Goal: Task Accomplishment & Management: Use online tool/utility

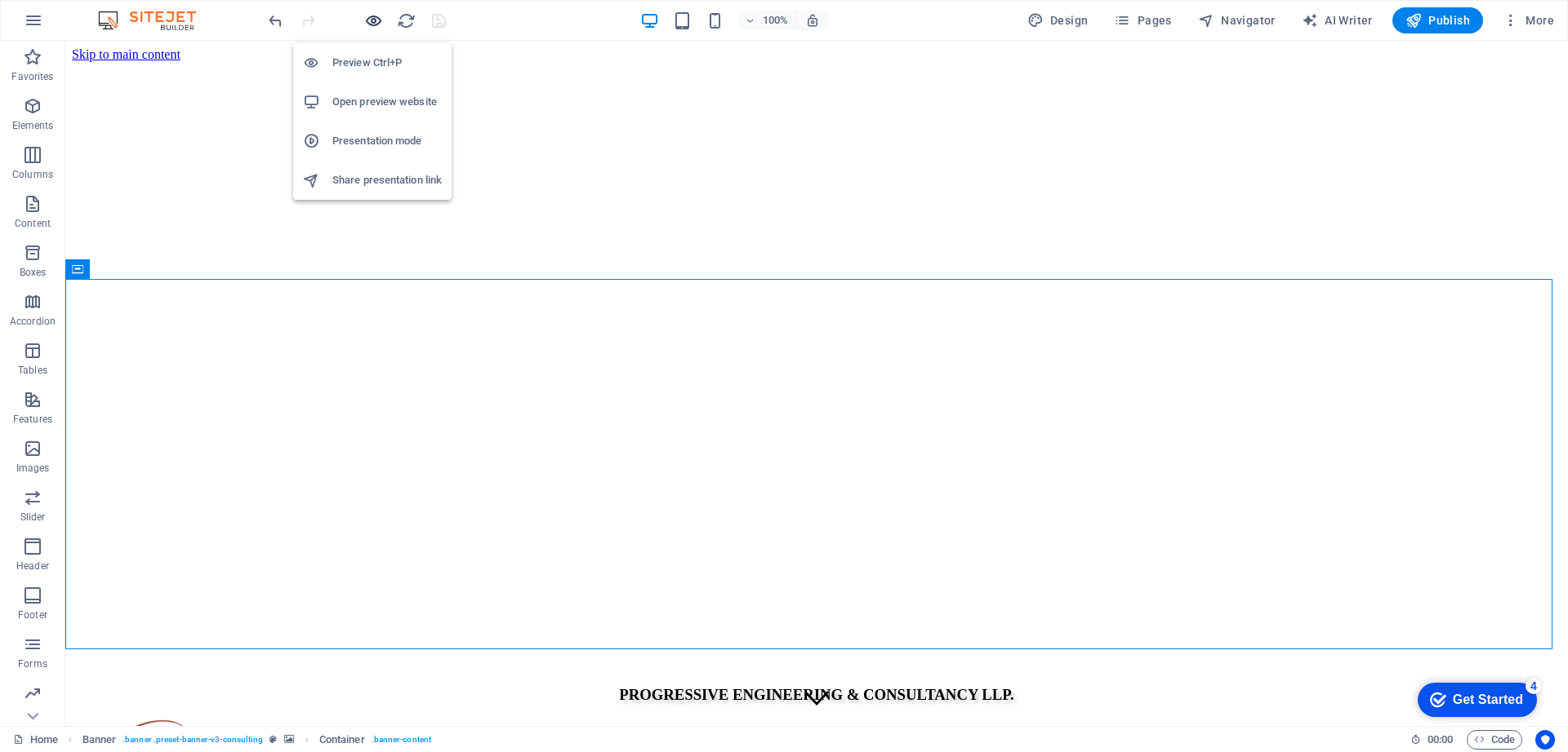
click at [371, 25] on icon "button" at bounding box center [374, 21] width 19 height 19
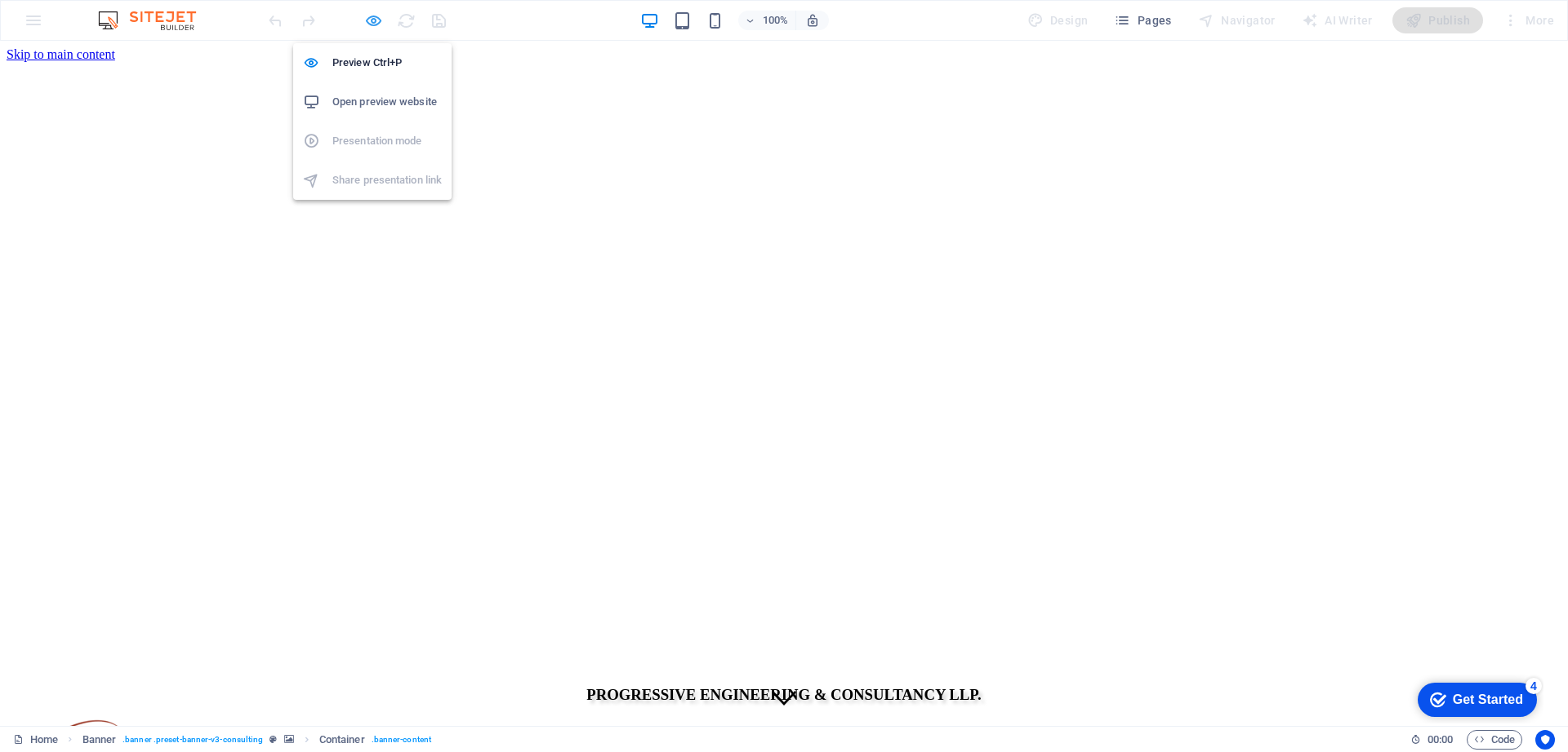
click at [370, 26] on icon "button" at bounding box center [374, 21] width 19 height 19
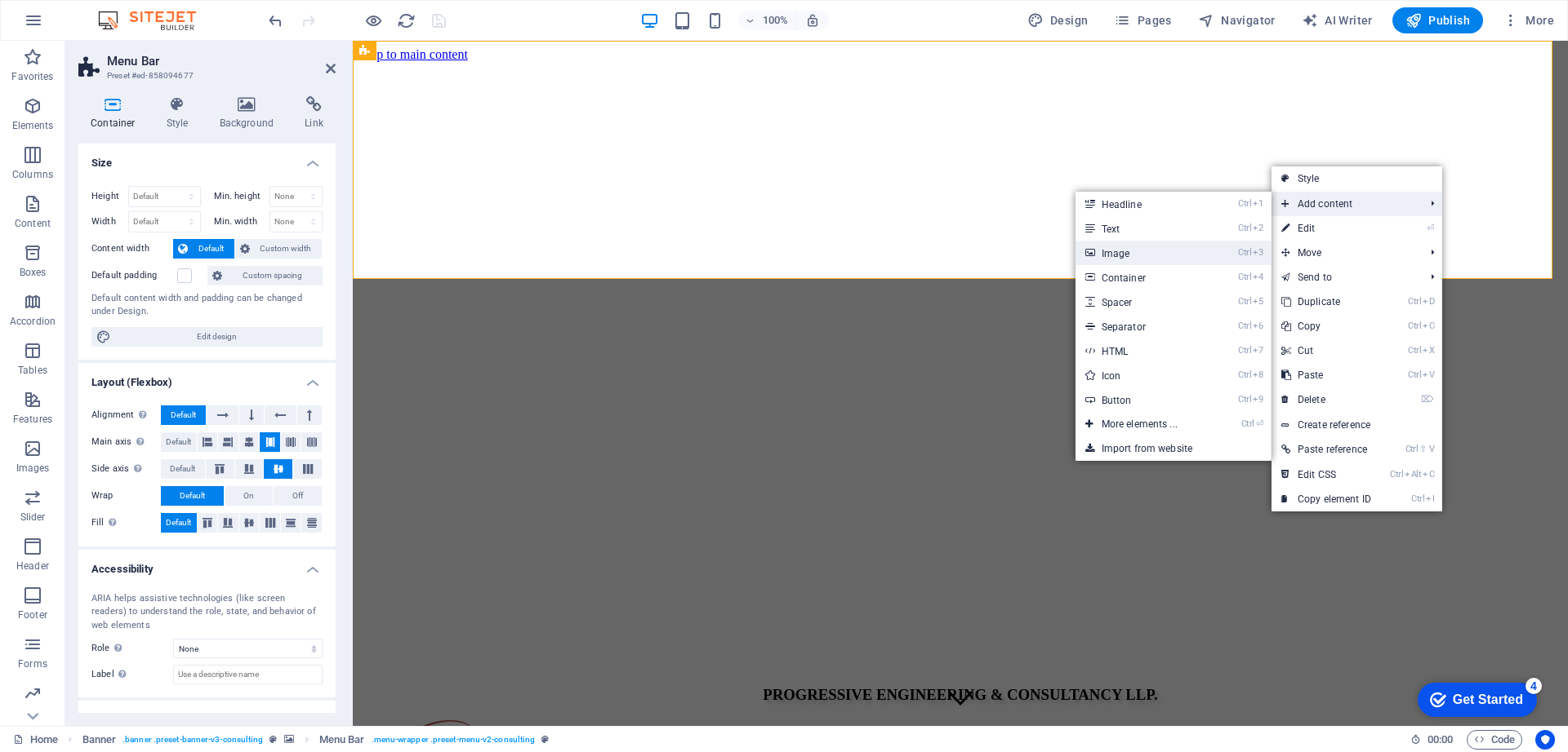
click at [1131, 258] on link "Ctrl 3 Image" at bounding box center [1143, 253] width 135 height 24
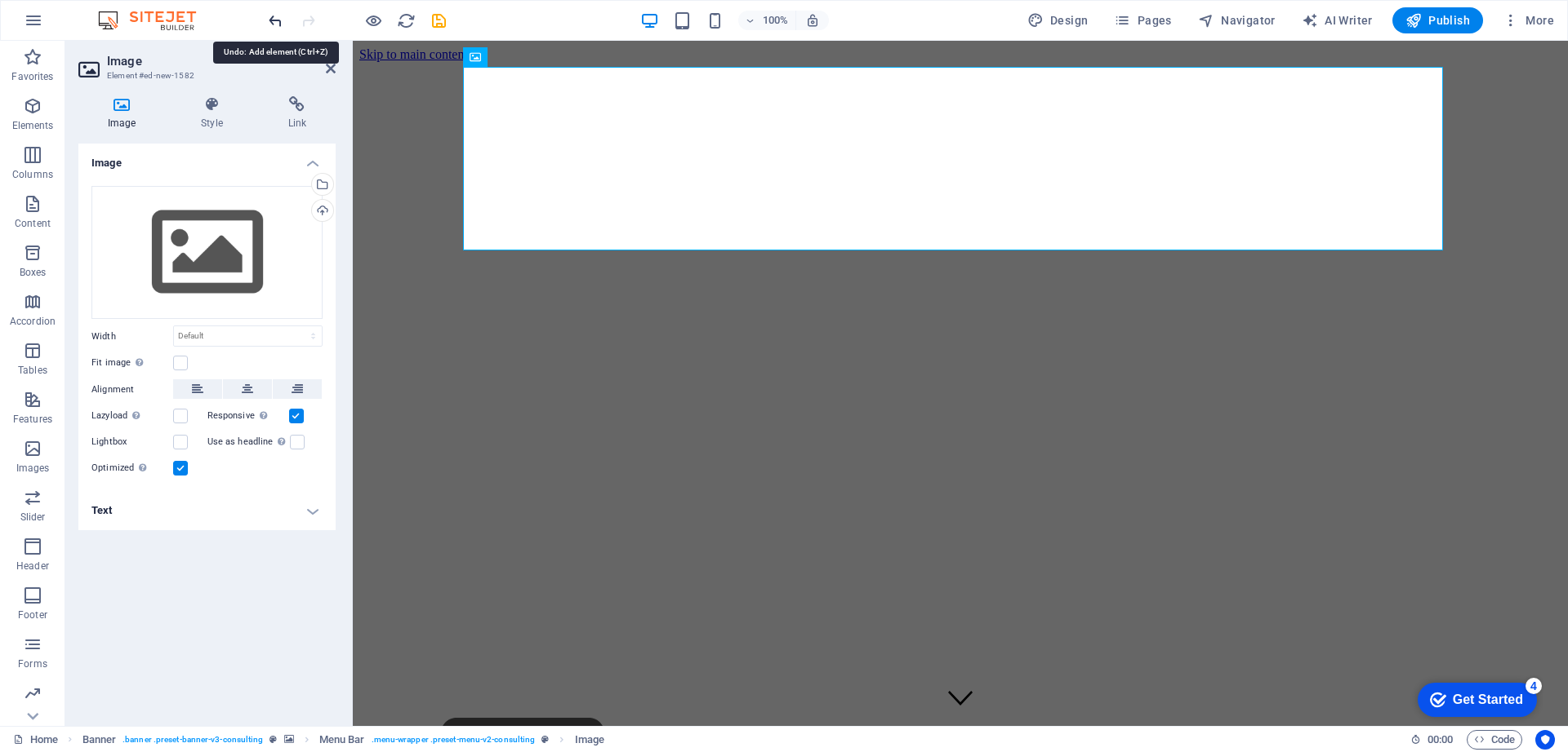
drag, startPoint x: 277, startPoint y: 21, endPoint x: 177, endPoint y: 137, distance: 153.2
click at [277, 21] on icon "undo" at bounding box center [275, 21] width 19 height 19
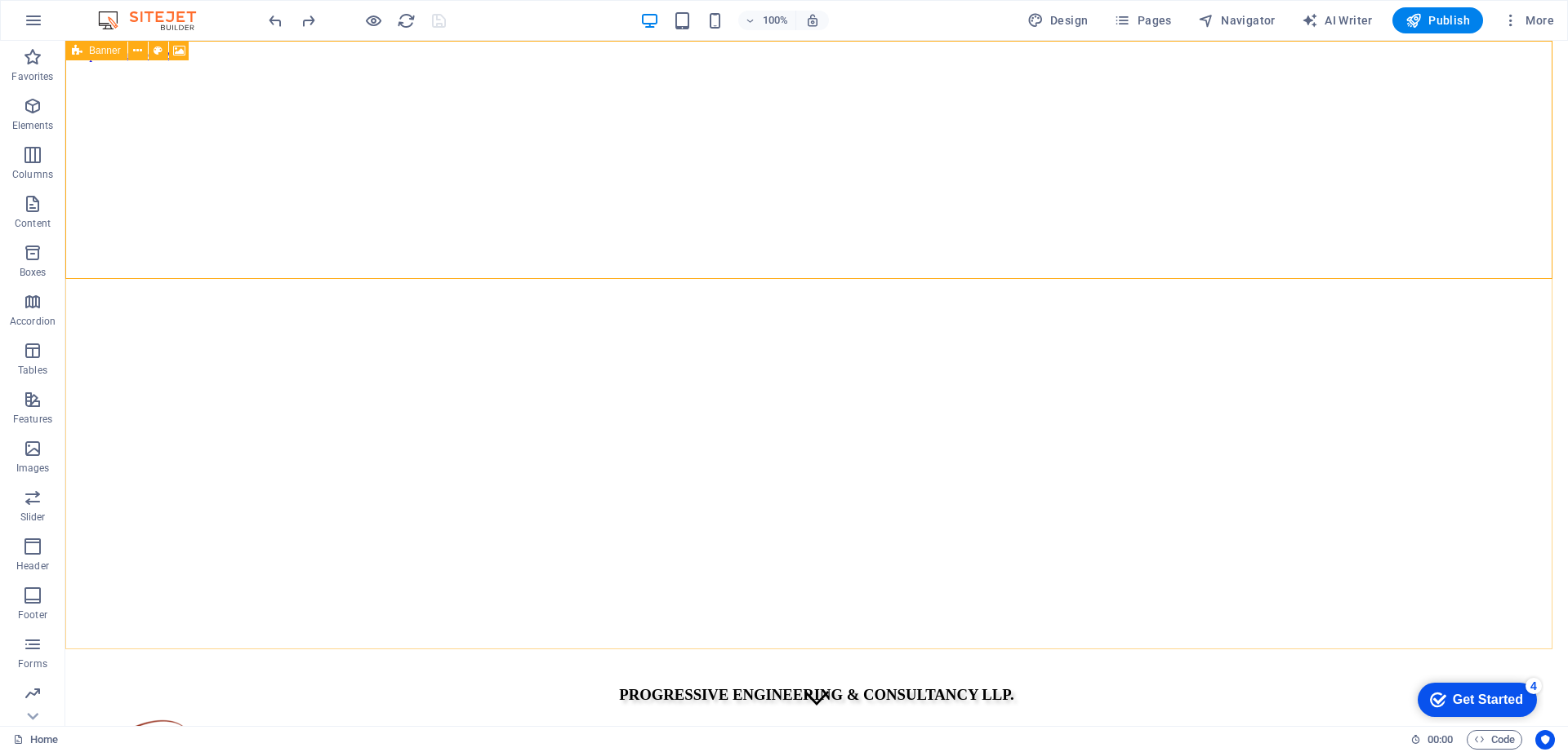
click at [94, 48] on span "Banner" at bounding box center [105, 50] width 32 height 10
click at [74, 50] on icon at bounding box center [77, 50] width 10 height 20
click at [0, 0] on icon at bounding box center [0, 0] width 0 height 0
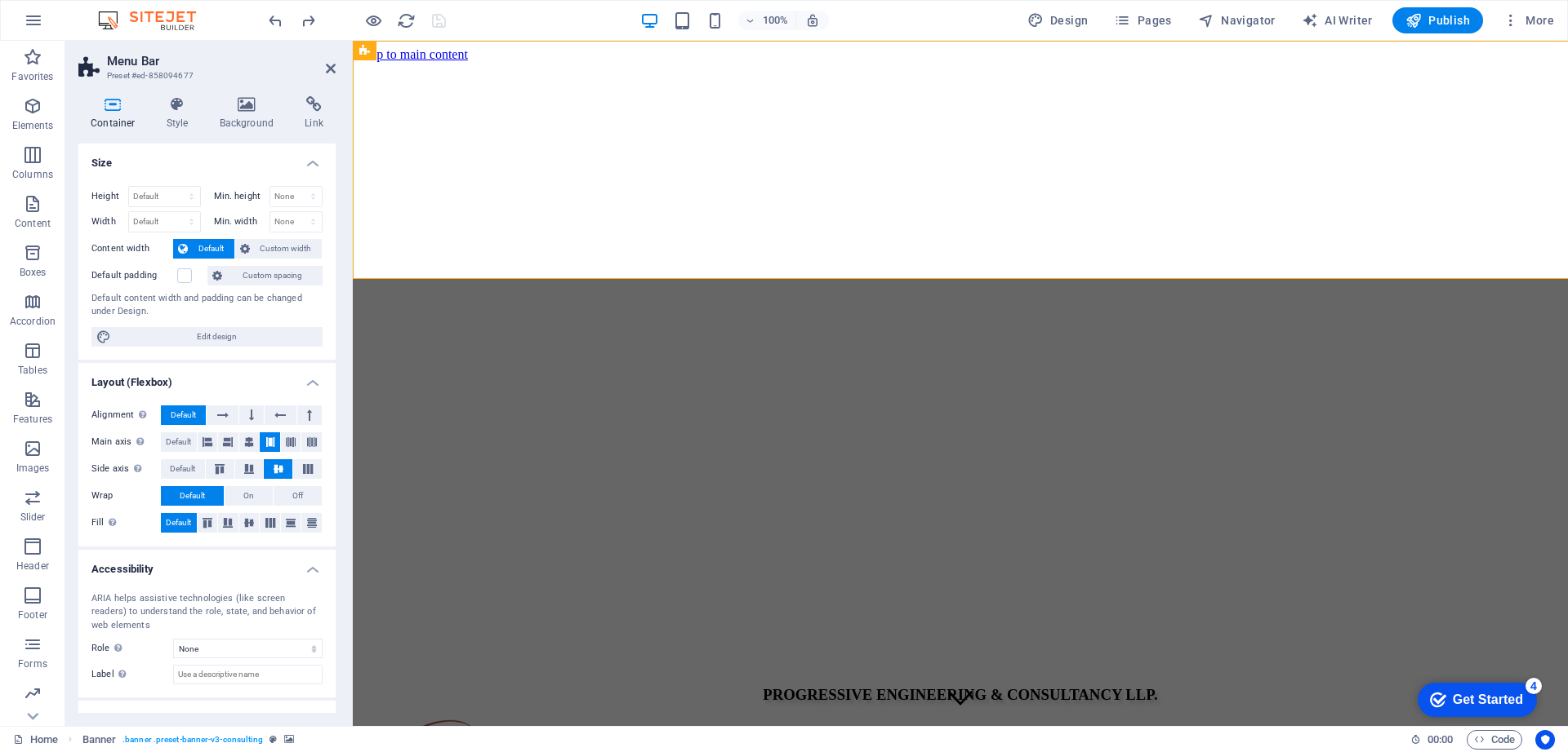
click at [0, 0] on icon at bounding box center [0, 0] width 0 height 0
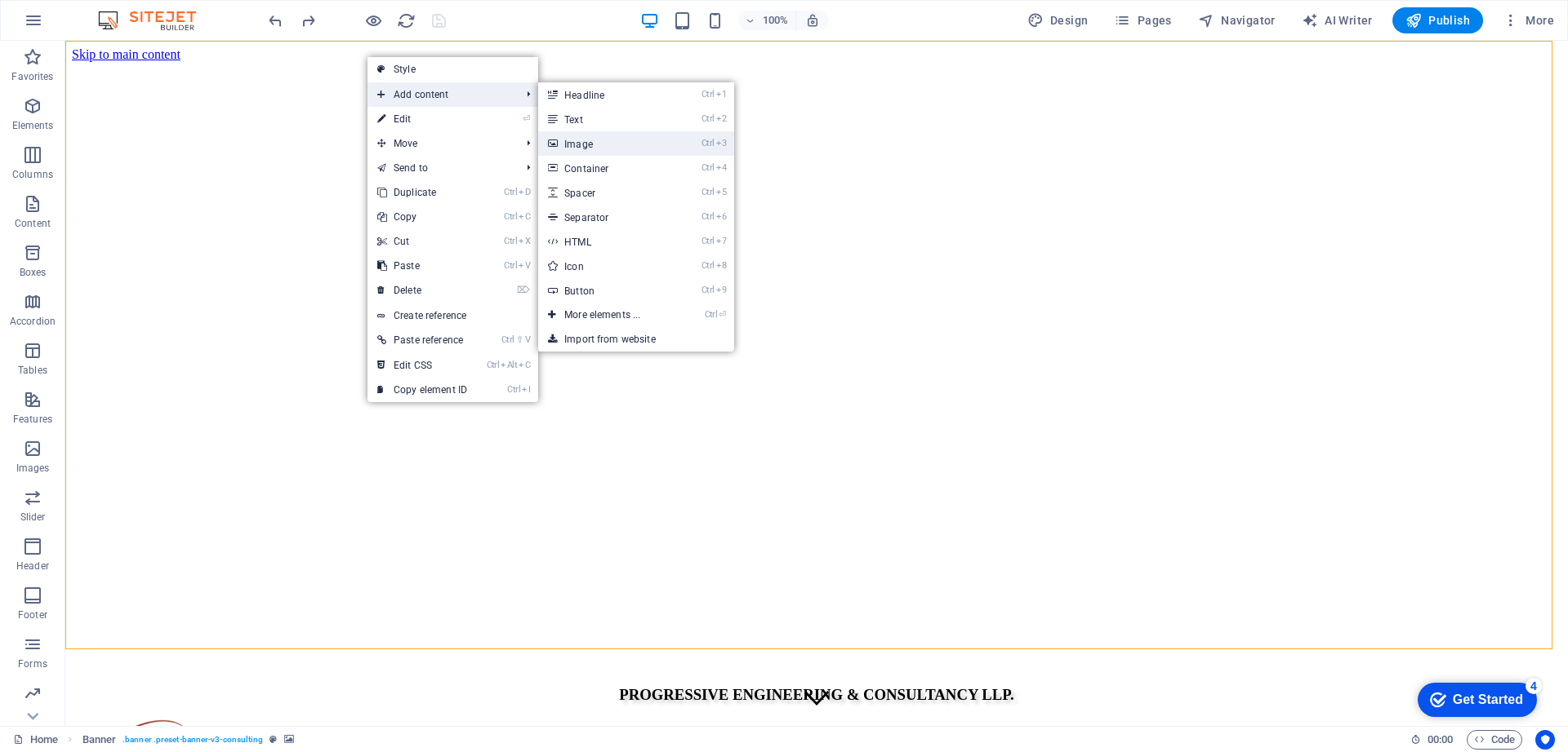
click at [599, 138] on link "Ctrl 3 Image" at bounding box center [605, 144] width 135 height 24
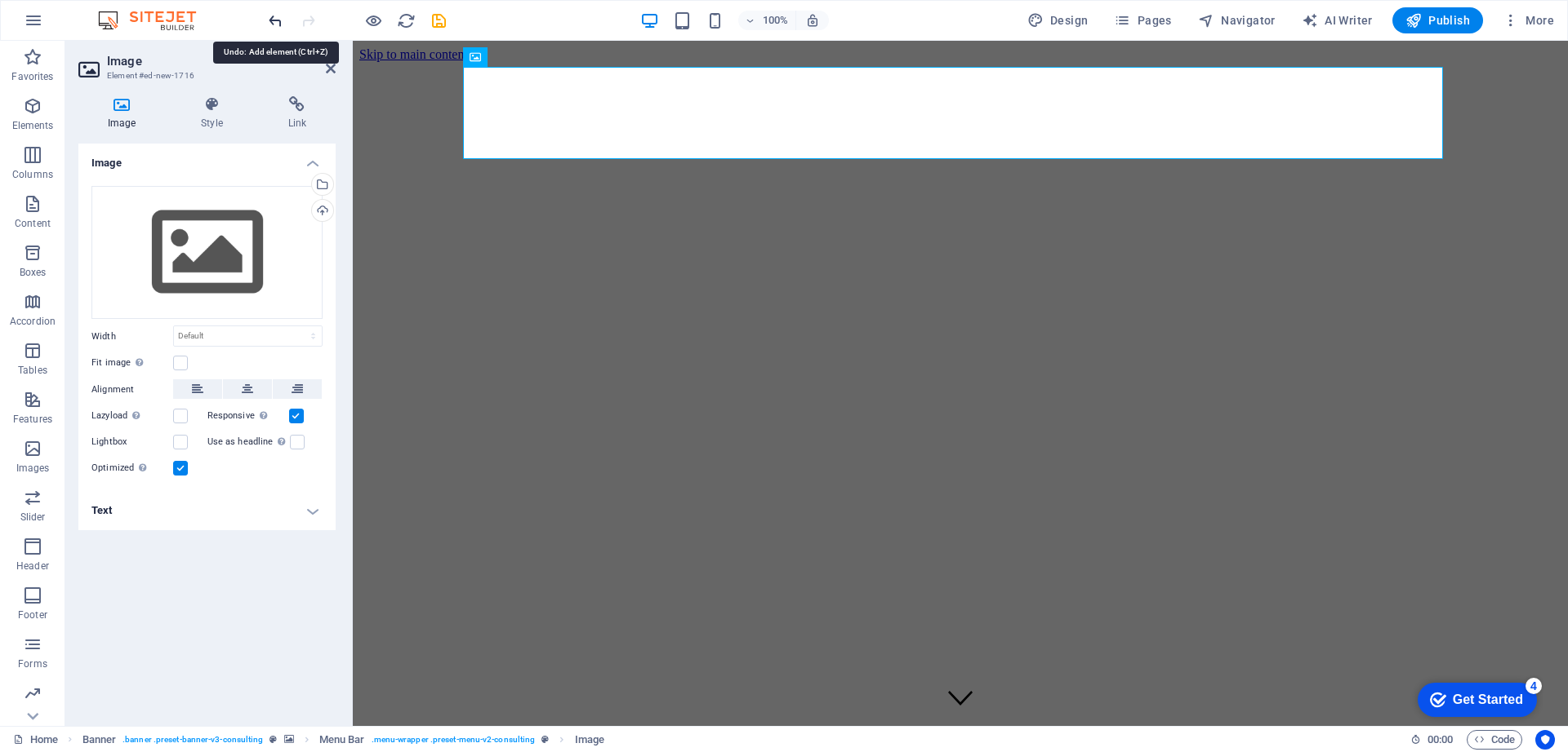
drag, startPoint x: 276, startPoint y: 22, endPoint x: 530, endPoint y: 206, distance: 313.6
click at [276, 22] on icon "undo" at bounding box center [275, 21] width 19 height 19
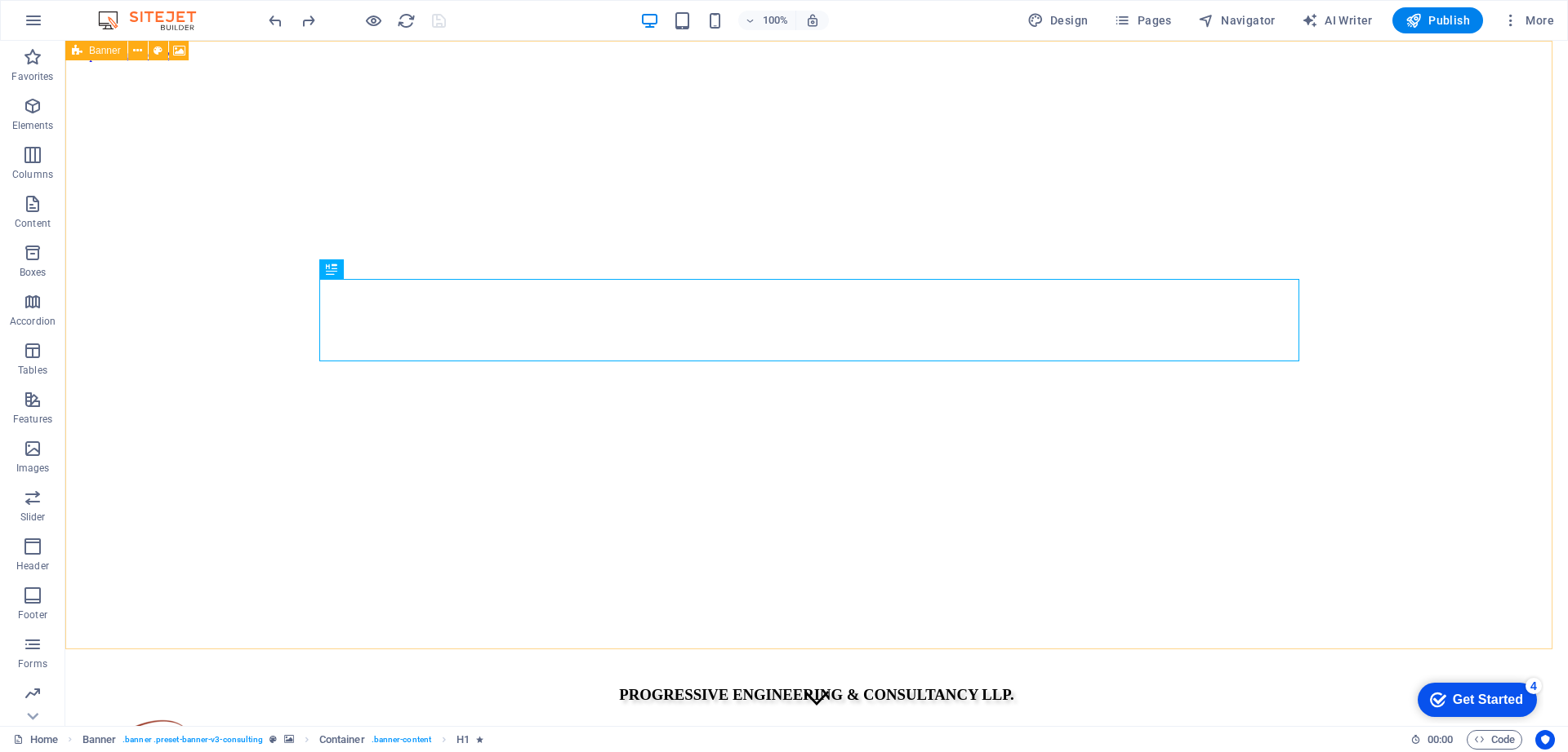
click at [111, 49] on span "Banner" at bounding box center [105, 50] width 32 height 10
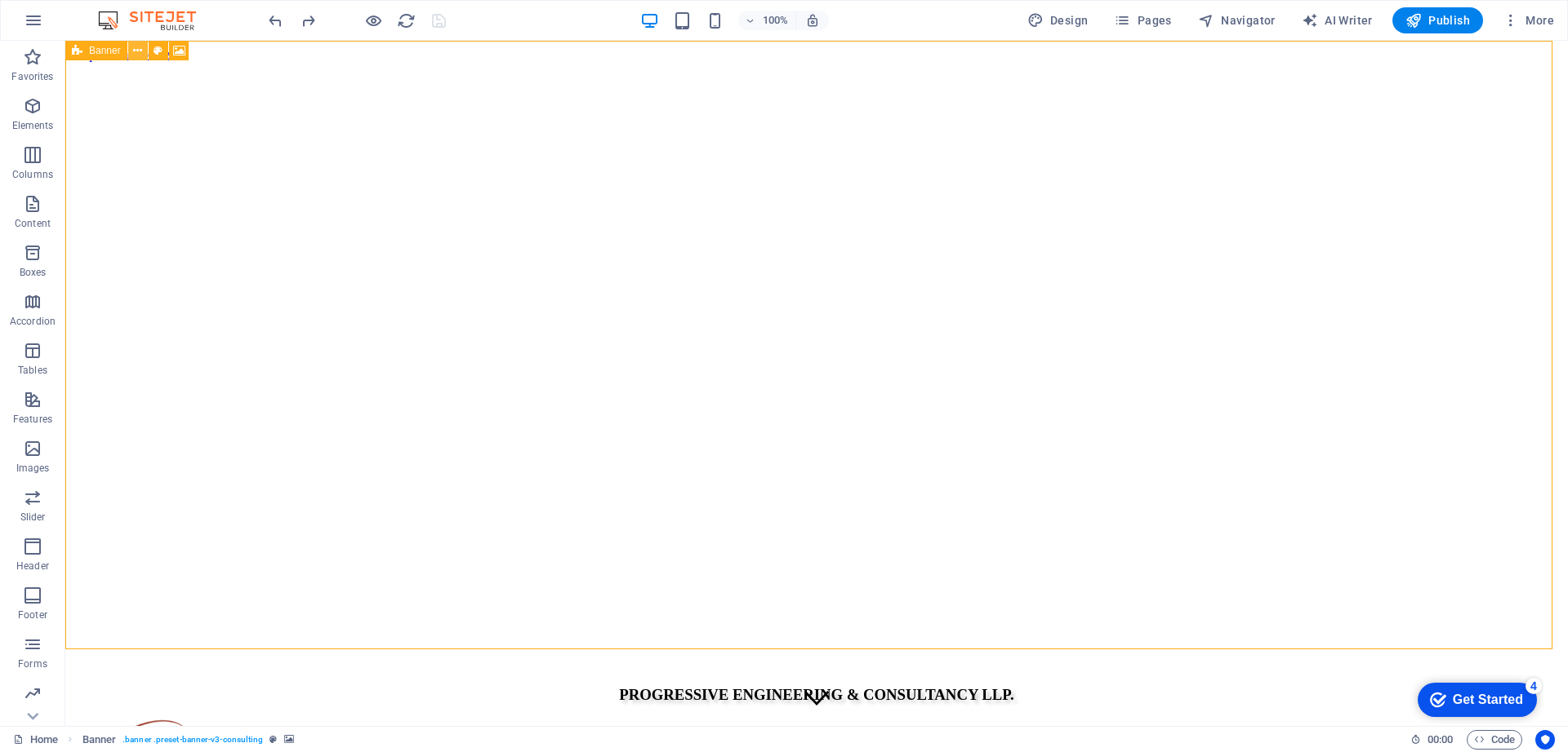
click at [139, 56] on icon at bounding box center [138, 51] width 9 height 17
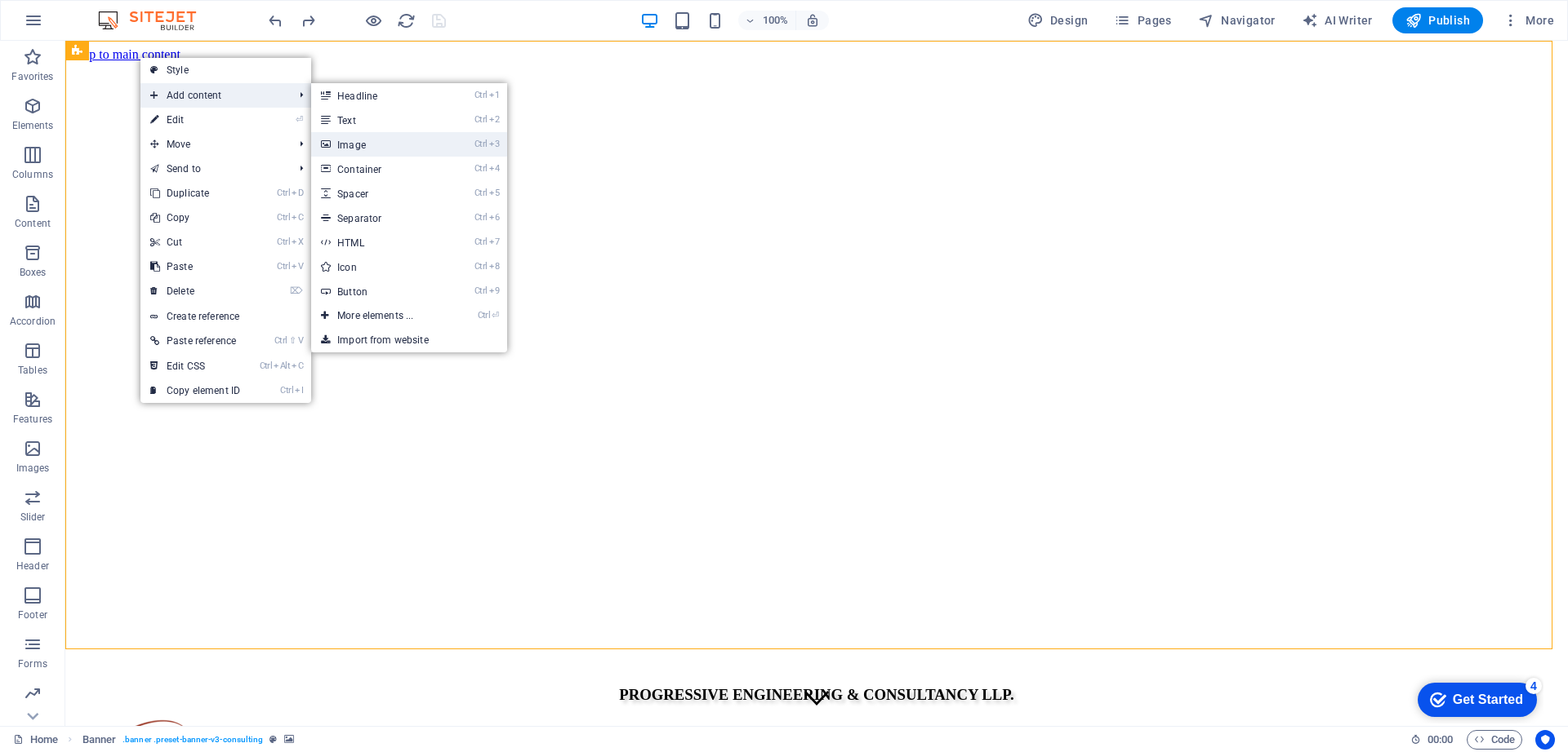
click at [365, 142] on link "Ctrl 3 Image" at bounding box center [378, 145] width 135 height 24
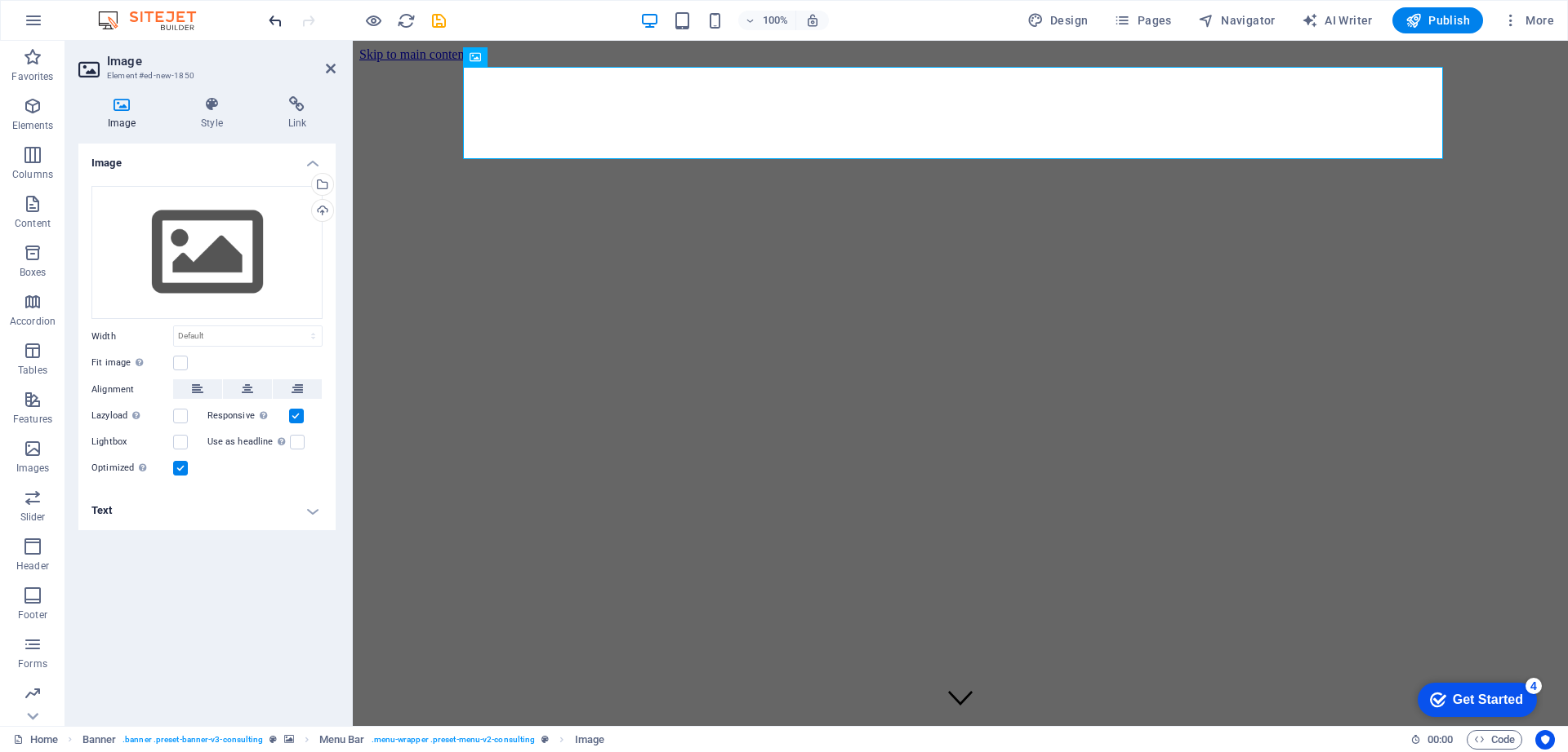
click at [273, 22] on icon "undo" at bounding box center [275, 21] width 19 height 19
click at [278, 21] on icon "undo" at bounding box center [275, 21] width 19 height 19
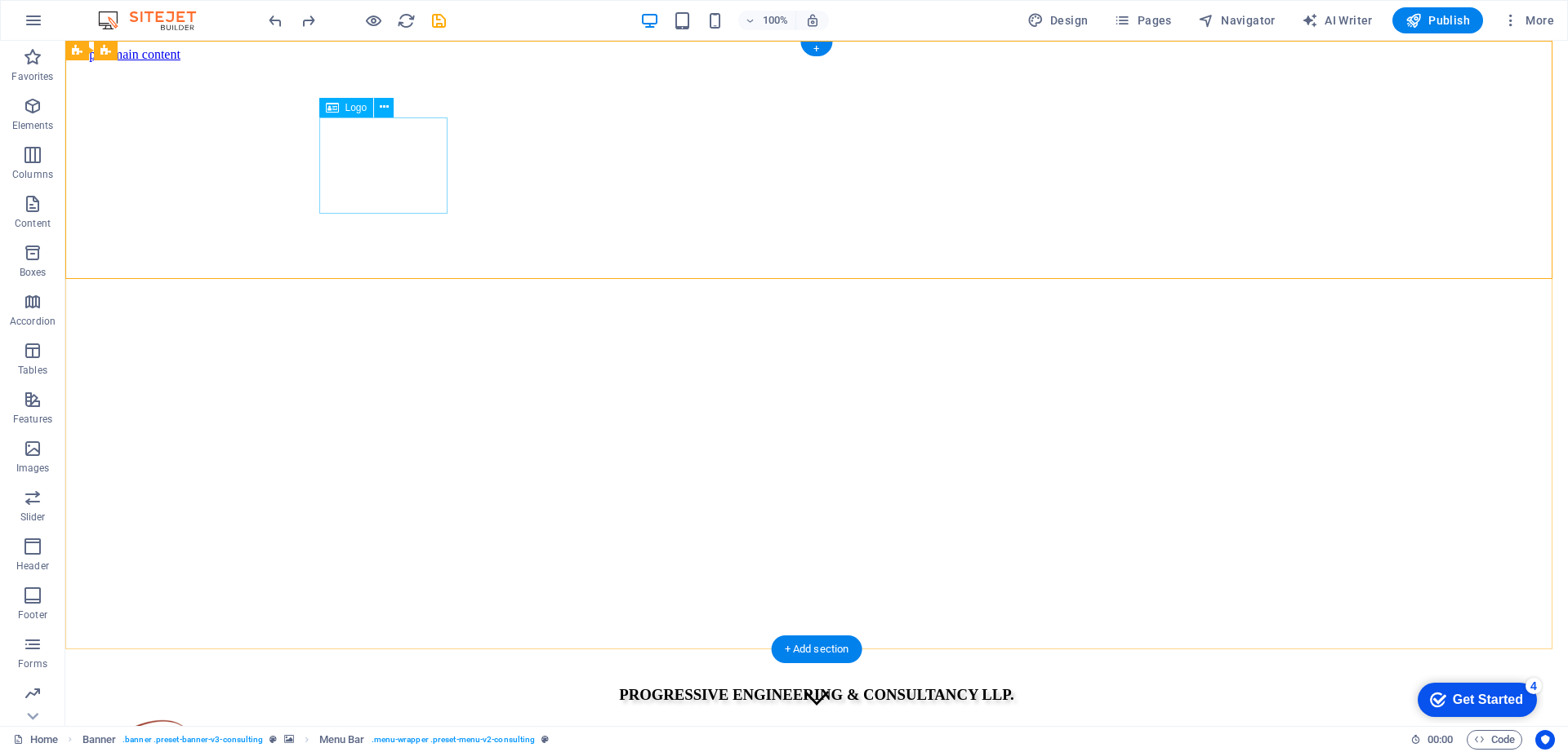
click at [75, 54] on icon at bounding box center [77, 50] width 10 height 20
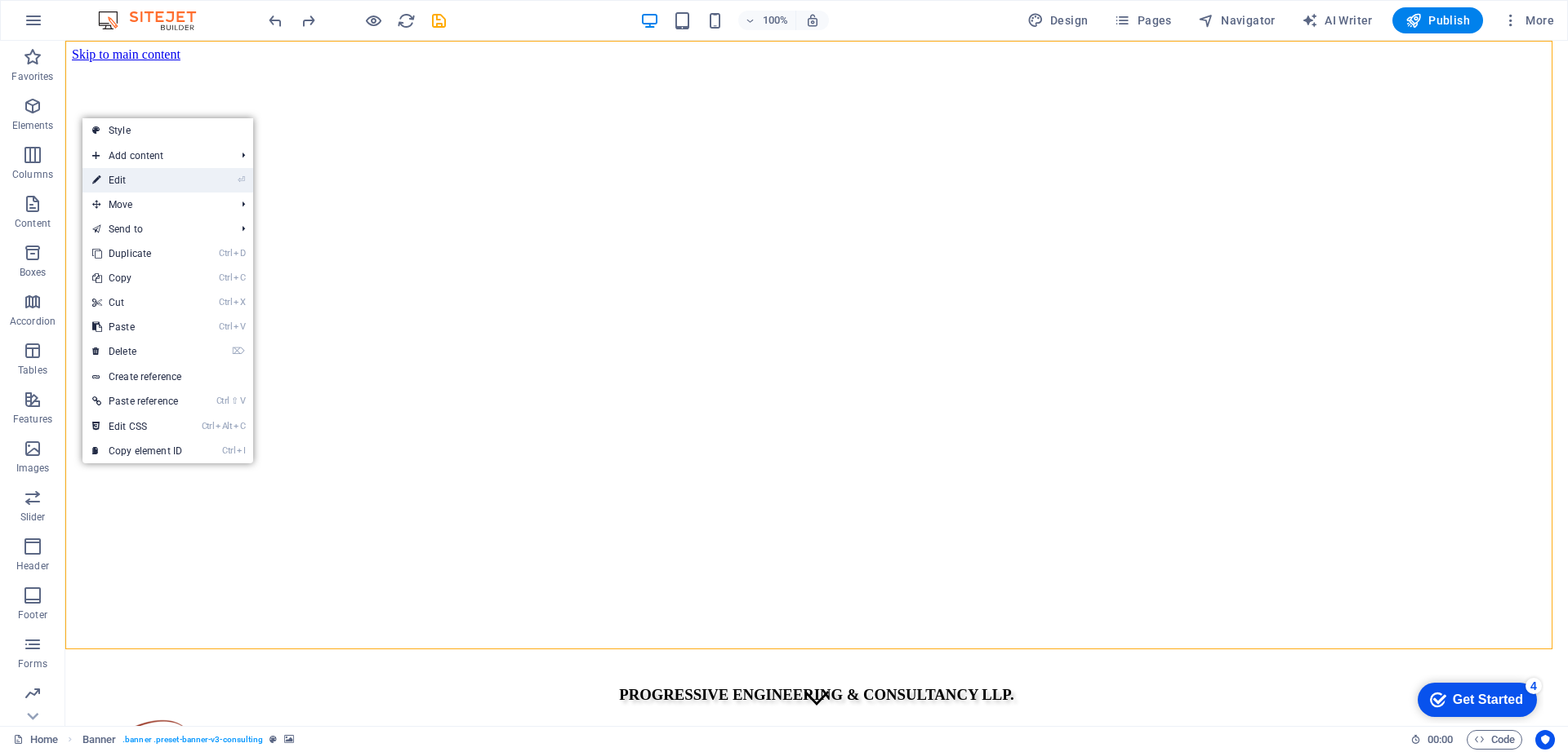
drag, startPoint x: 112, startPoint y: 183, endPoint x: 603, endPoint y: 209, distance: 491.7
click at [112, 183] on link "⏎ Edit" at bounding box center [137, 180] width 109 height 24
select select "px"
select select "header"
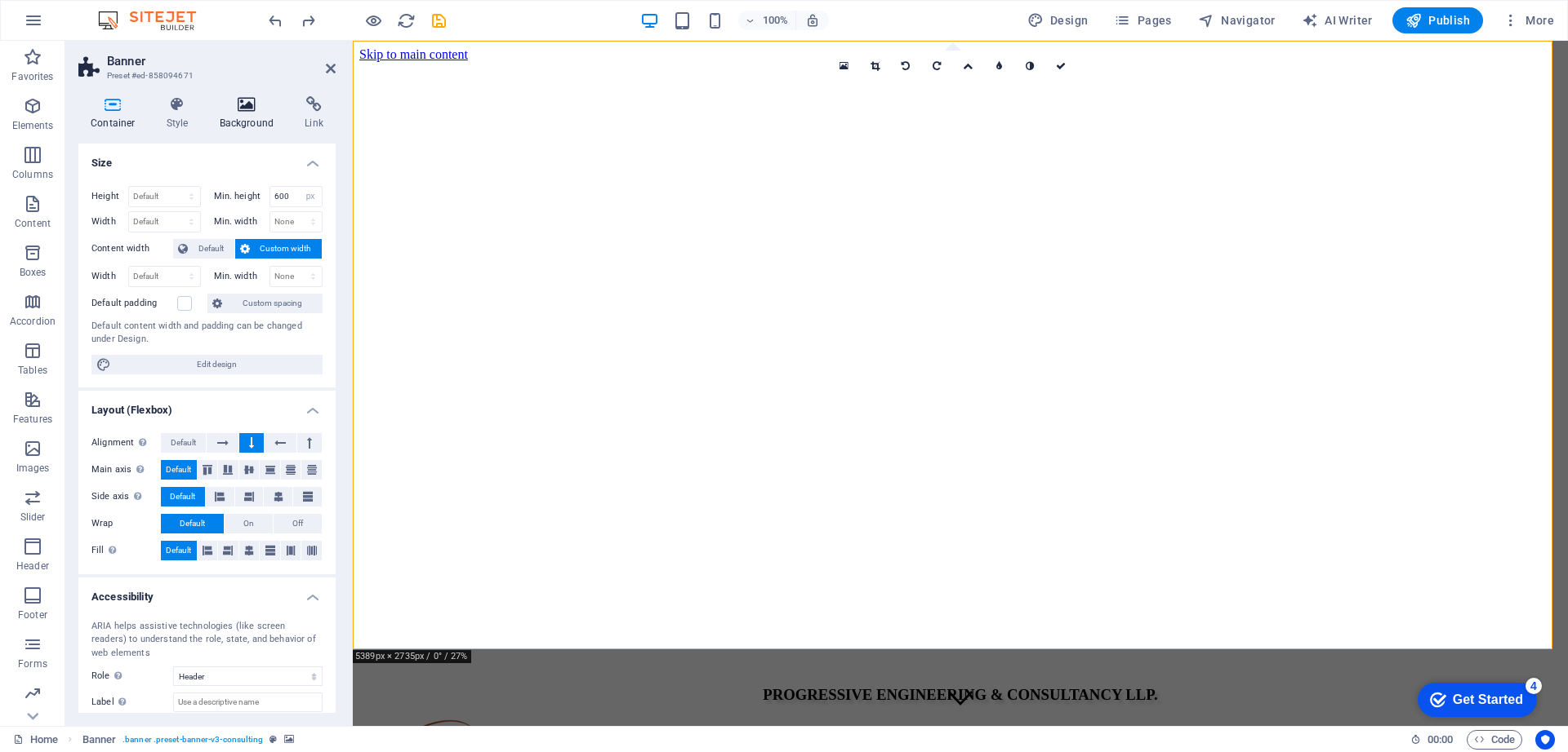
click at [249, 112] on h4 "Background" at bounding box center [250, 113] width 86 height 35
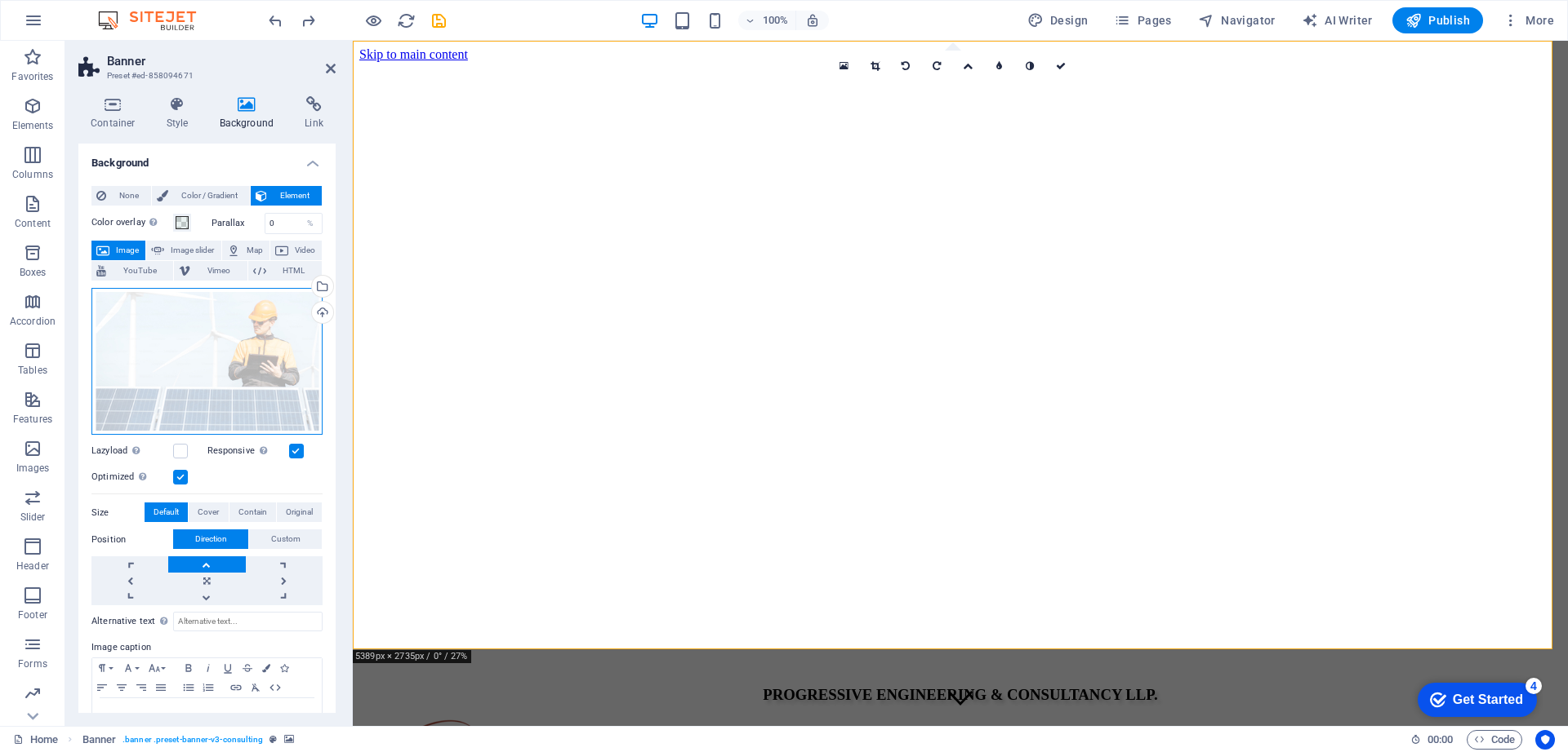
click at [236, 371] on div "Drag files here, click to choose files or select files from Files or our free s…" at bounding box center [207, 362] width 231 height 148
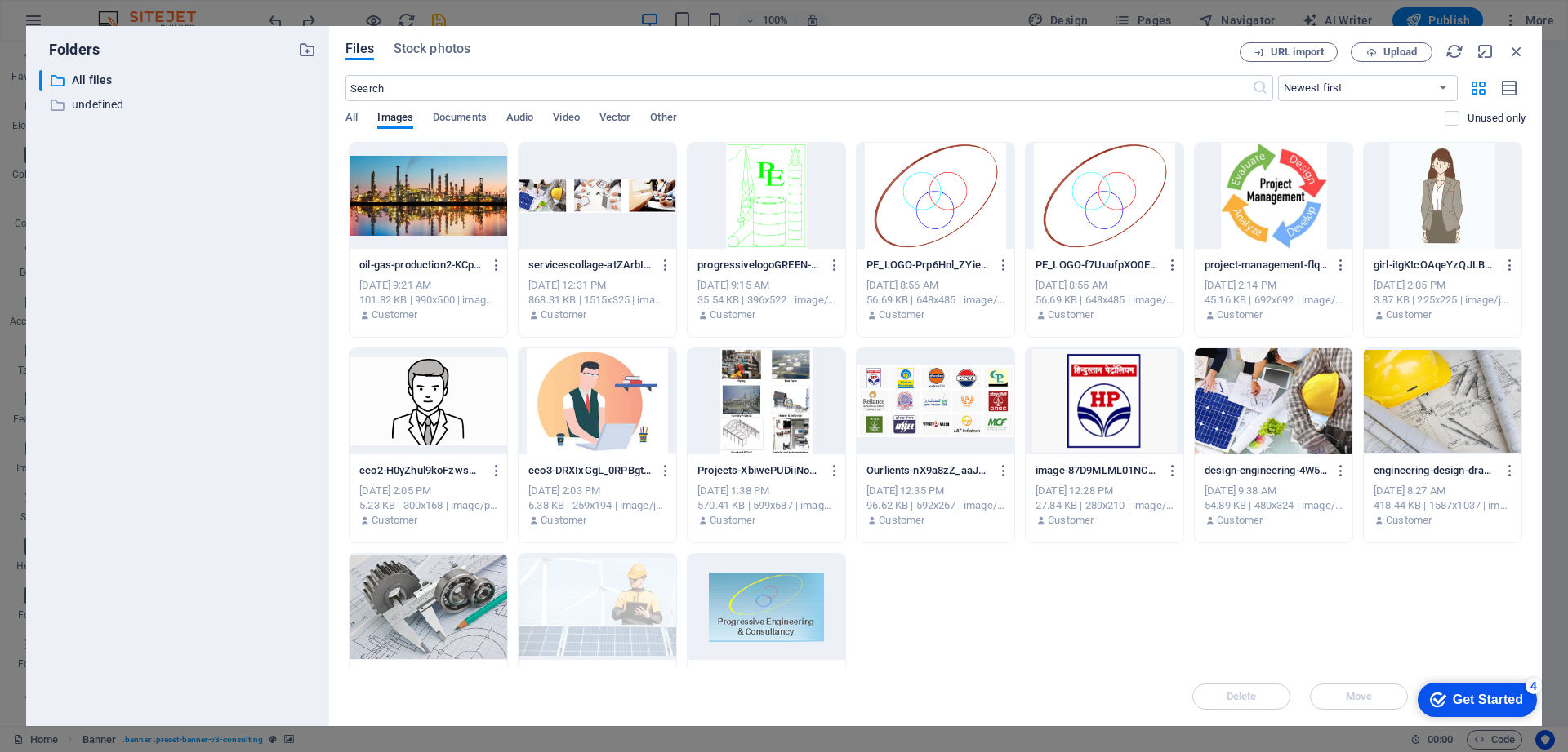
click at [236, 371] on div "​ All files All files ​ undefined undefined" at bounding box center [177, 391] width 277 height 643
click at [451, 627] on div at bounding box center [429, 607] width 158 height 106
click at [451, 627] on div "1" at bounding box center [429, 607] width 158 height 106
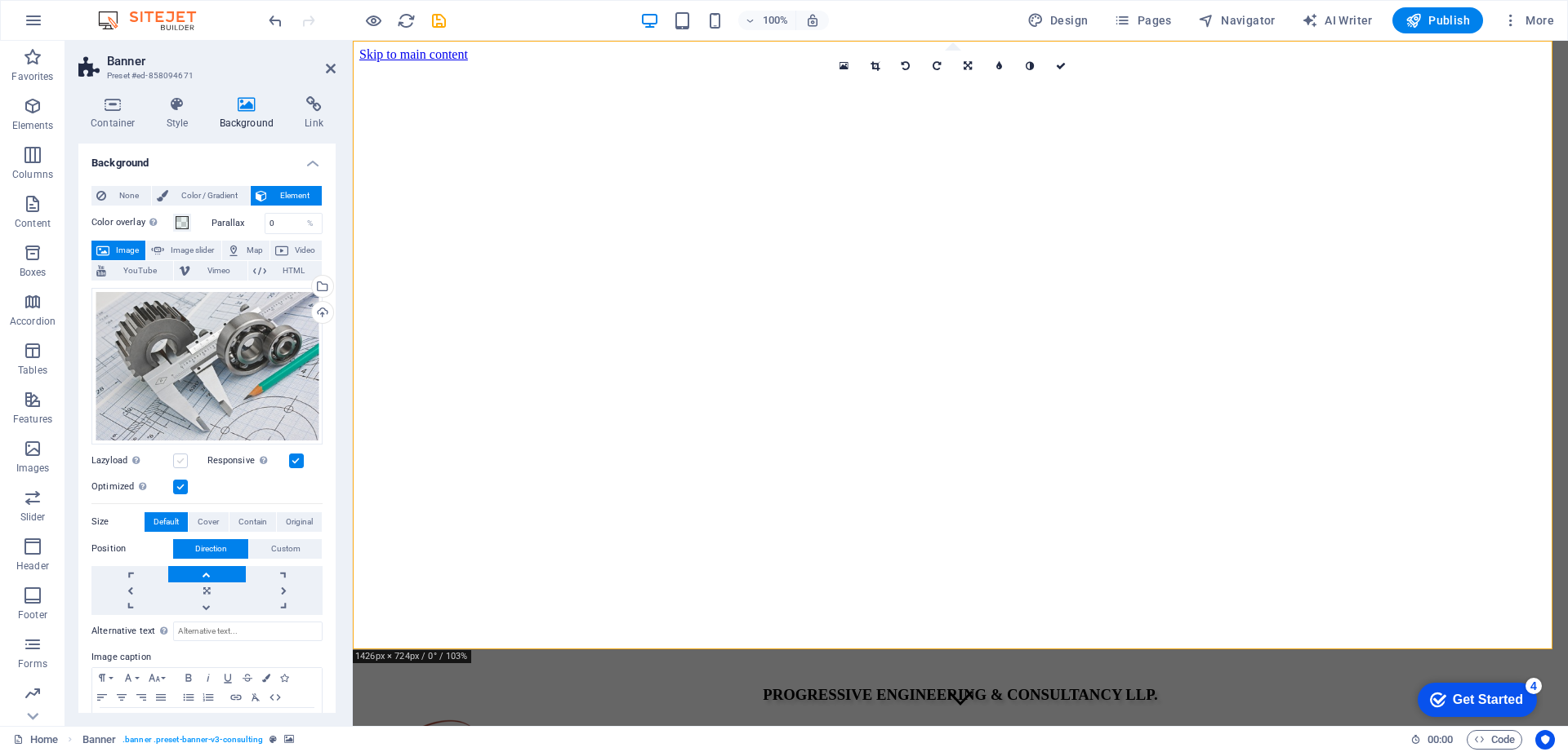
click at [180, 464] on label at bounding box center [180, 460] width 15 height 15
click at [0, 0] on input "Lazyload Loading images after the page loads improves page speed." at bounding box center [0, 0] width 0 height 0
click at [180, 464] on label at bounding box center [180, 460] width 15 height 15
click at [0, 0] on input "Lazyload Loading images after the page loads improves page speed." at bounding box center [0, 0] width 0 height 0
click at [295, 460] on label at bounding box center [296, 460] width 15 height 15
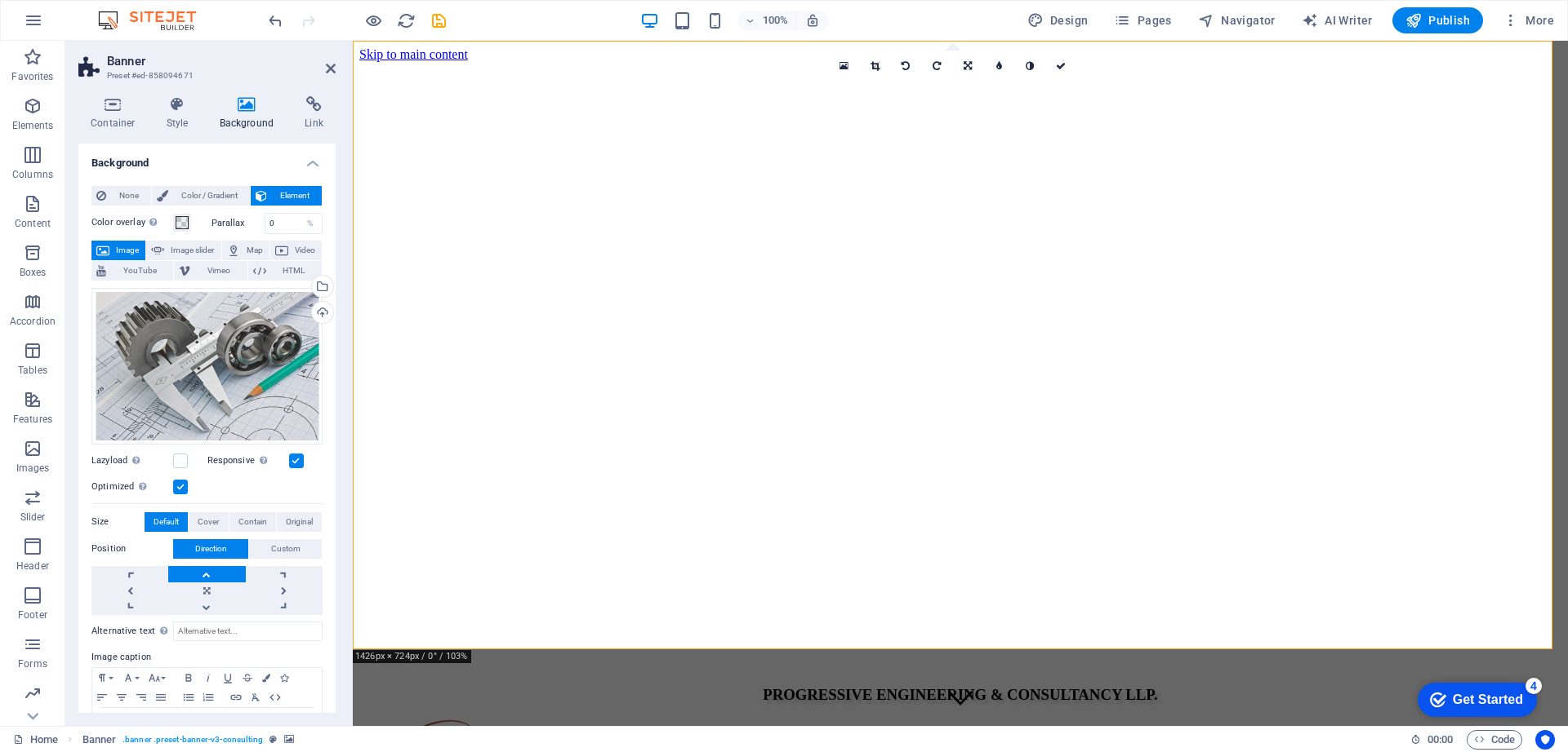
click at [0, 0] on input "Responsive Automatically load retina image and smartphone optimized sizes." at bounding box center [0, 0] width 0 height 0
click at [295, 460] on label at bounding box center [296, 460] width 15 height 15
click at [0, 0] on input "Responsive Automatically load retina image and smartphone optimized sizes." at bounding box center [0, 0] width 0 height 0
click at [178, 487] on label at bounding box center [180, 487] width 15 height 15
click at [0, 0] on input "Optimized Images are compressed to improve page speed." at bounding box center [0, 0] width 0 height 0
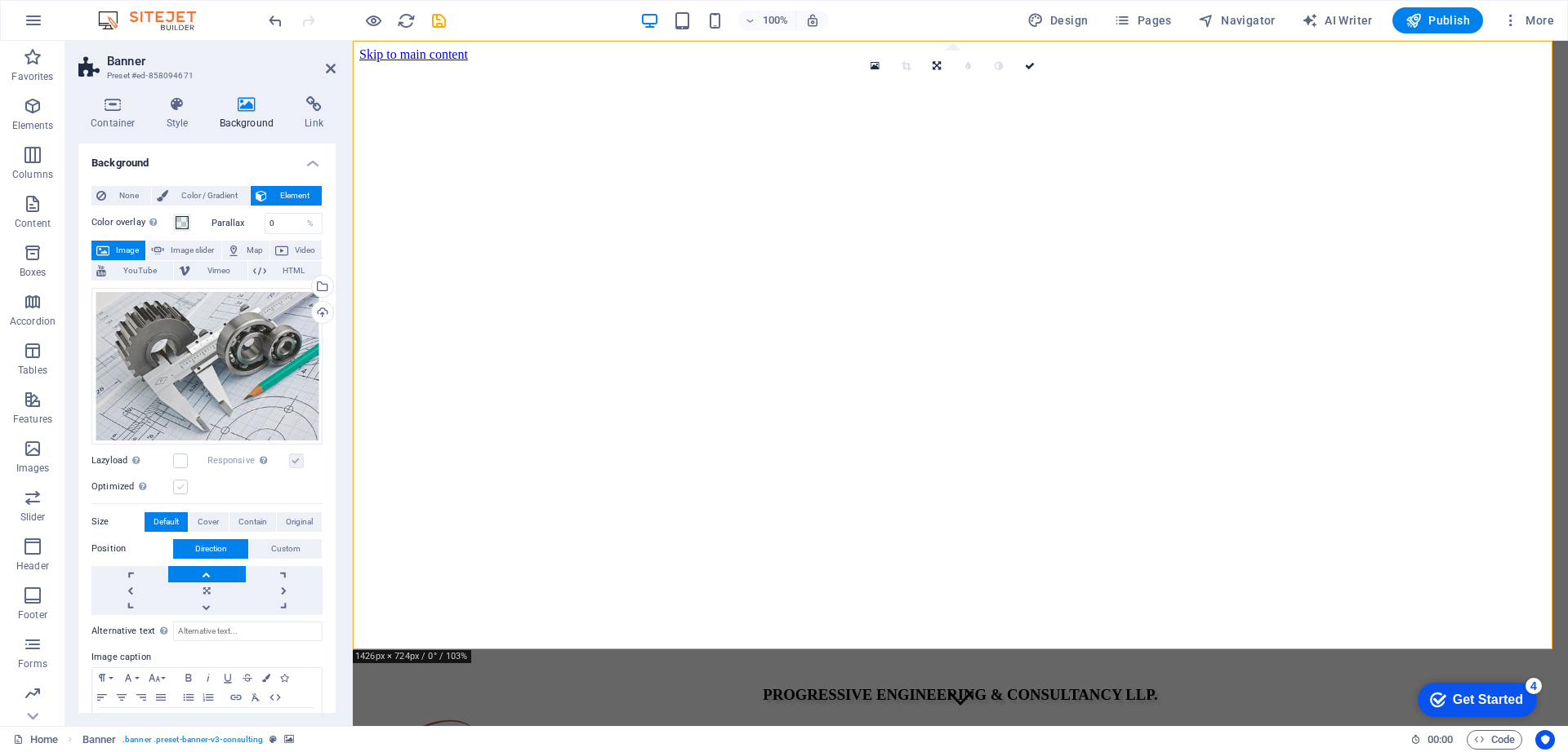
click at [178, 484] on label at bounding box center [180, 487] width 15 height 15
click at [0, 0] on input "Optimized Images are compressed to improve page speed." at bounding box center [0, 0] width 0 height 0
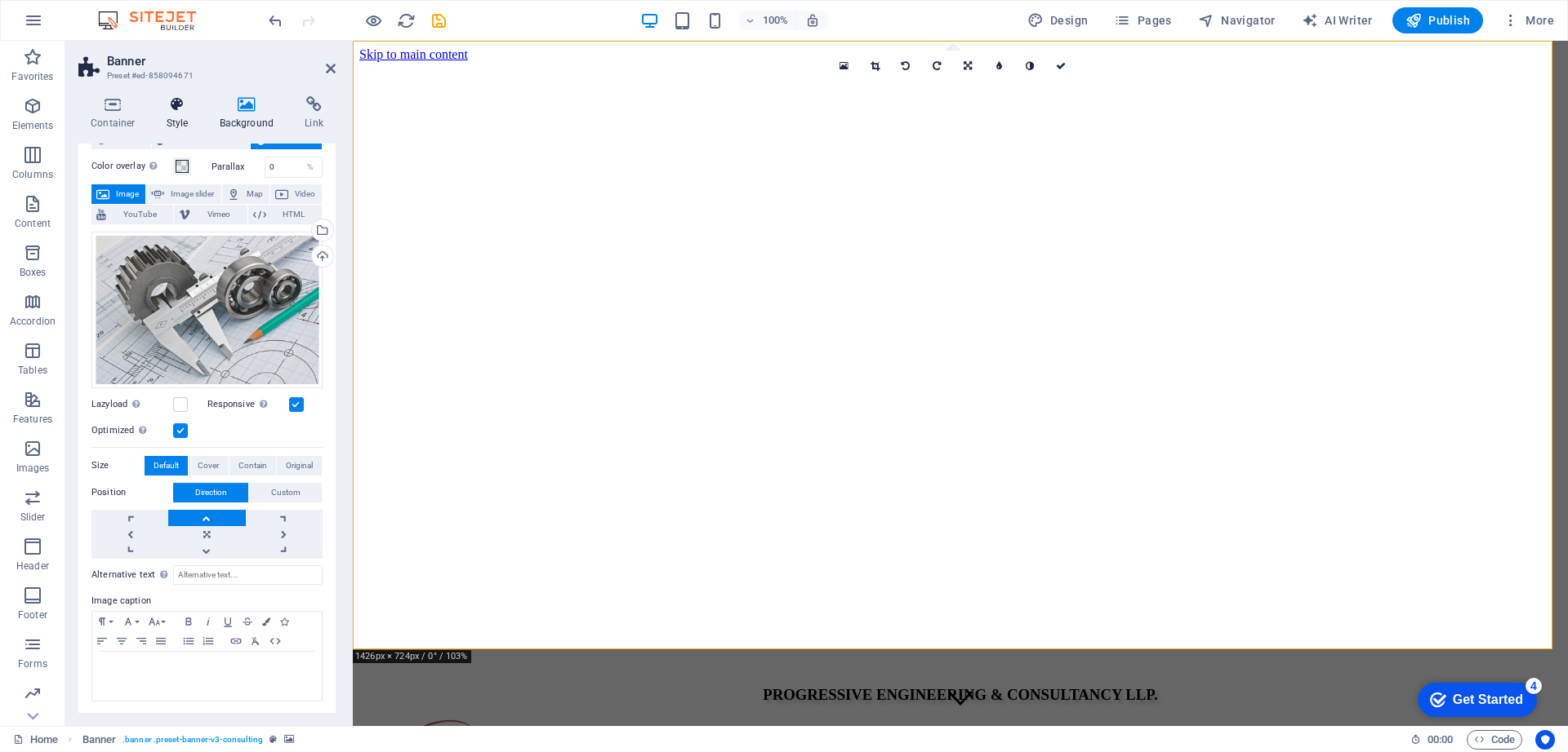
click at [177, 102] on icon at bounding box center [177, 104] width 47 height 16
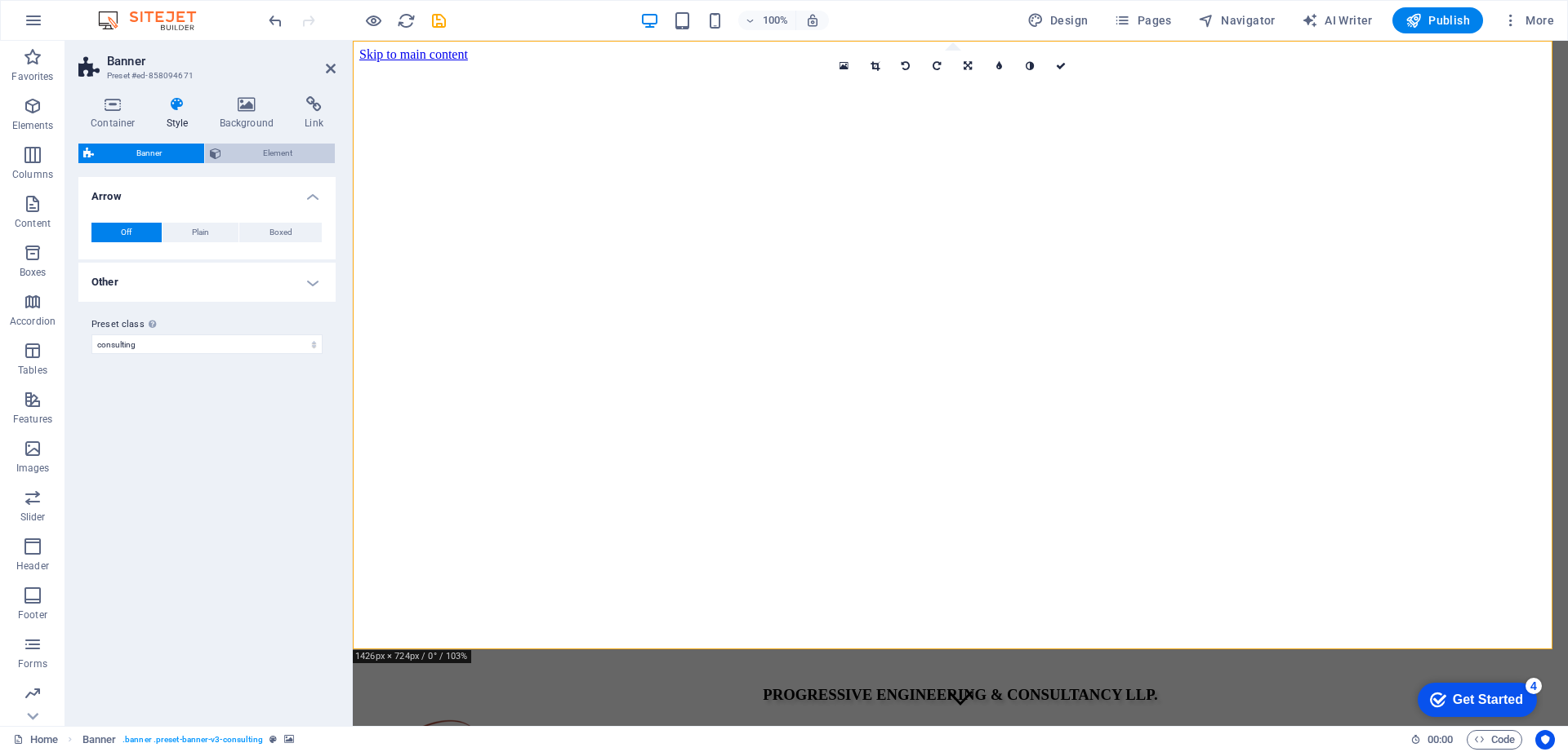
click at [278, 152] on span "Element" at bounding box center [278, 153] width 105 height 20
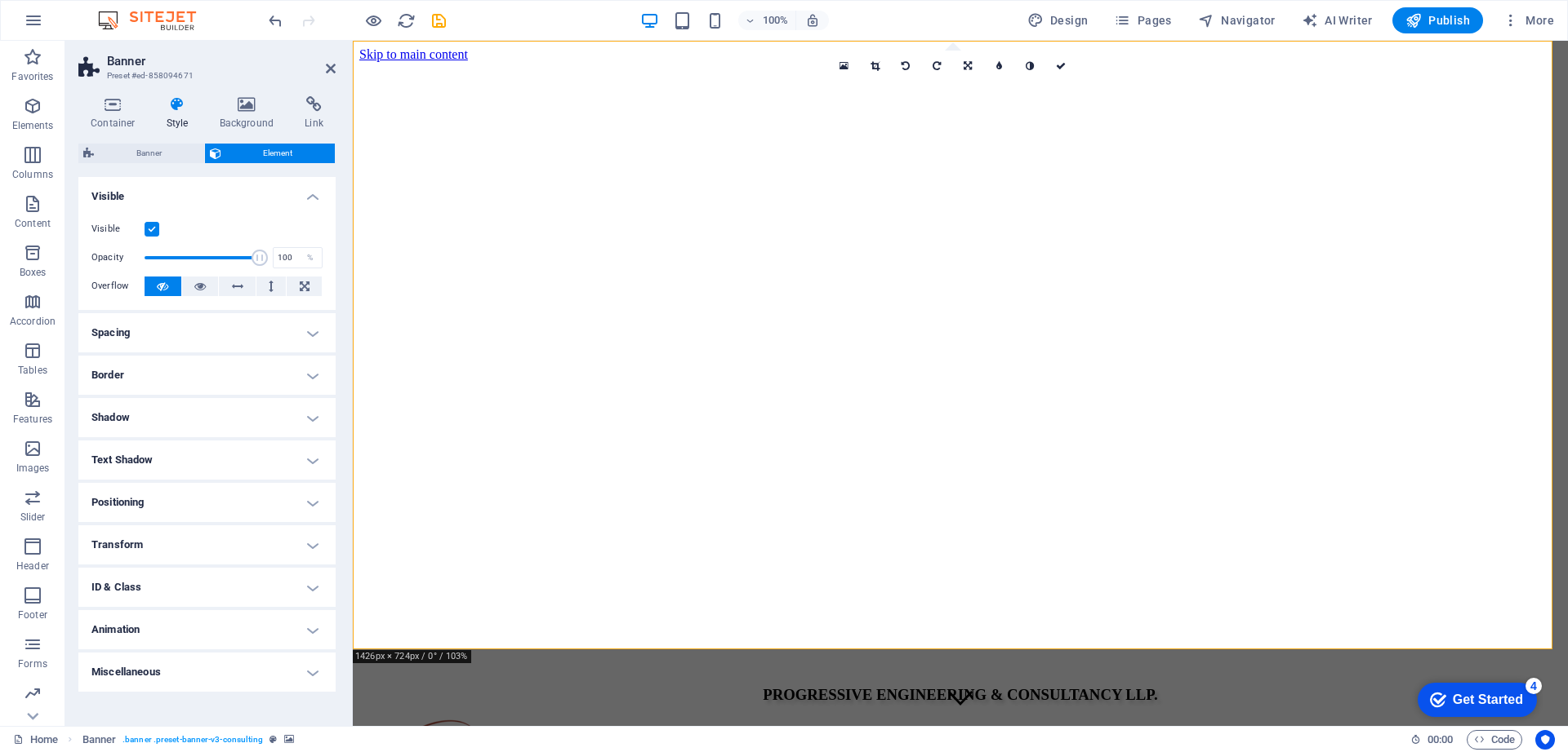
click at [216, 257] on span at bounding box center [202, 258] width 115 height 24
click at [177, 255] on span at bounding box center [202, 258] width 115 height 24
click at [160, 256] on span at bounding box center [202, 258] width 115 height 24
click at [208, 258] on span at bounding box center [202, 258] width 115 height 24
click at [241, 258] on span at bounding box center [202, 258] width 115 height 24
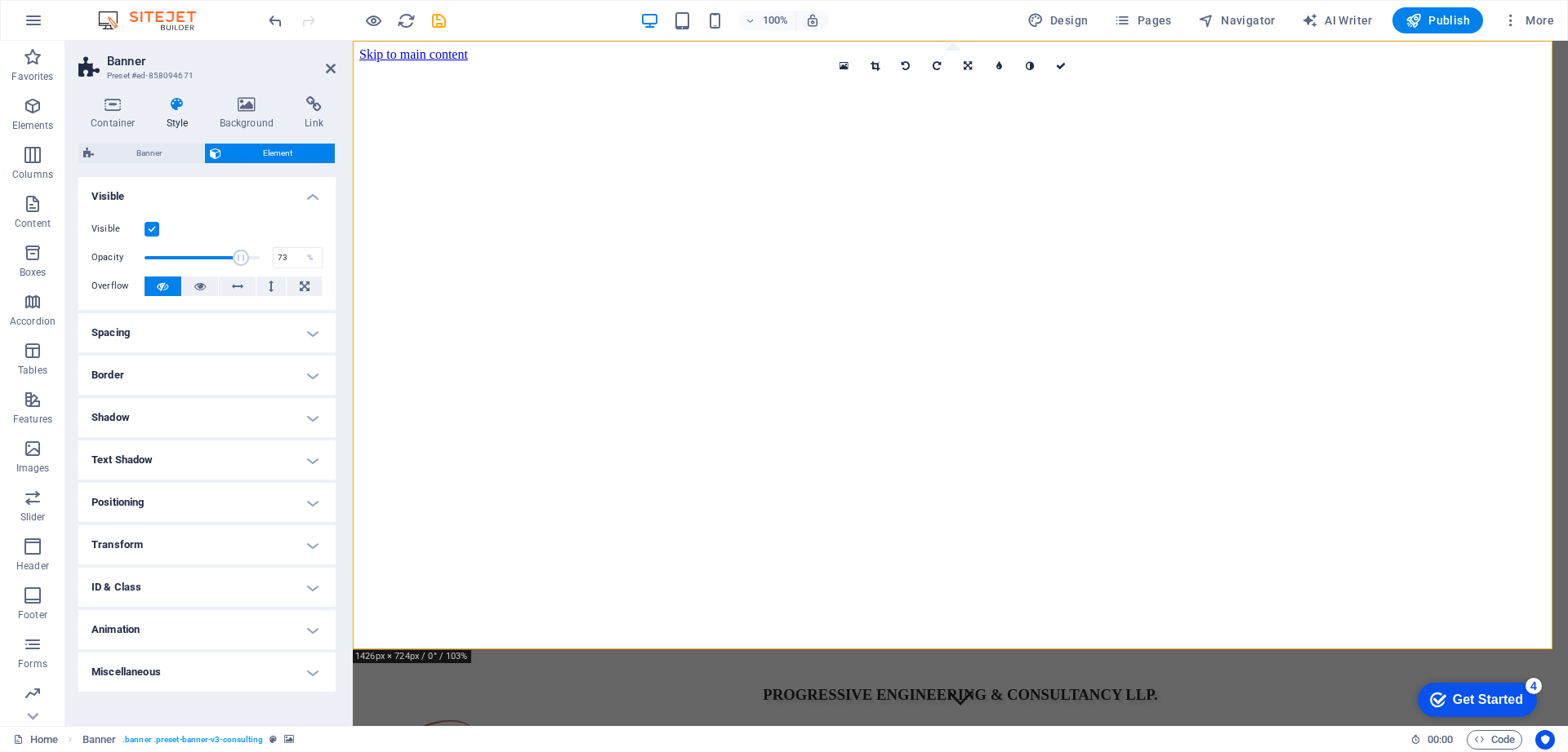
click at [229, 258] on span at bounding box center [202, 258] width 115 height 24
click at [216, 255] on span at bounding box center [202, 258] width 115 height 24
click at [194, 254] on span at bounding box center [202, 258] width 115 height 24
click at [228, 258] on span at bounding box center [202, 258] width 115 height 24
click at [201, 256] on span at bounding box center [202, 258] width 115 height 24
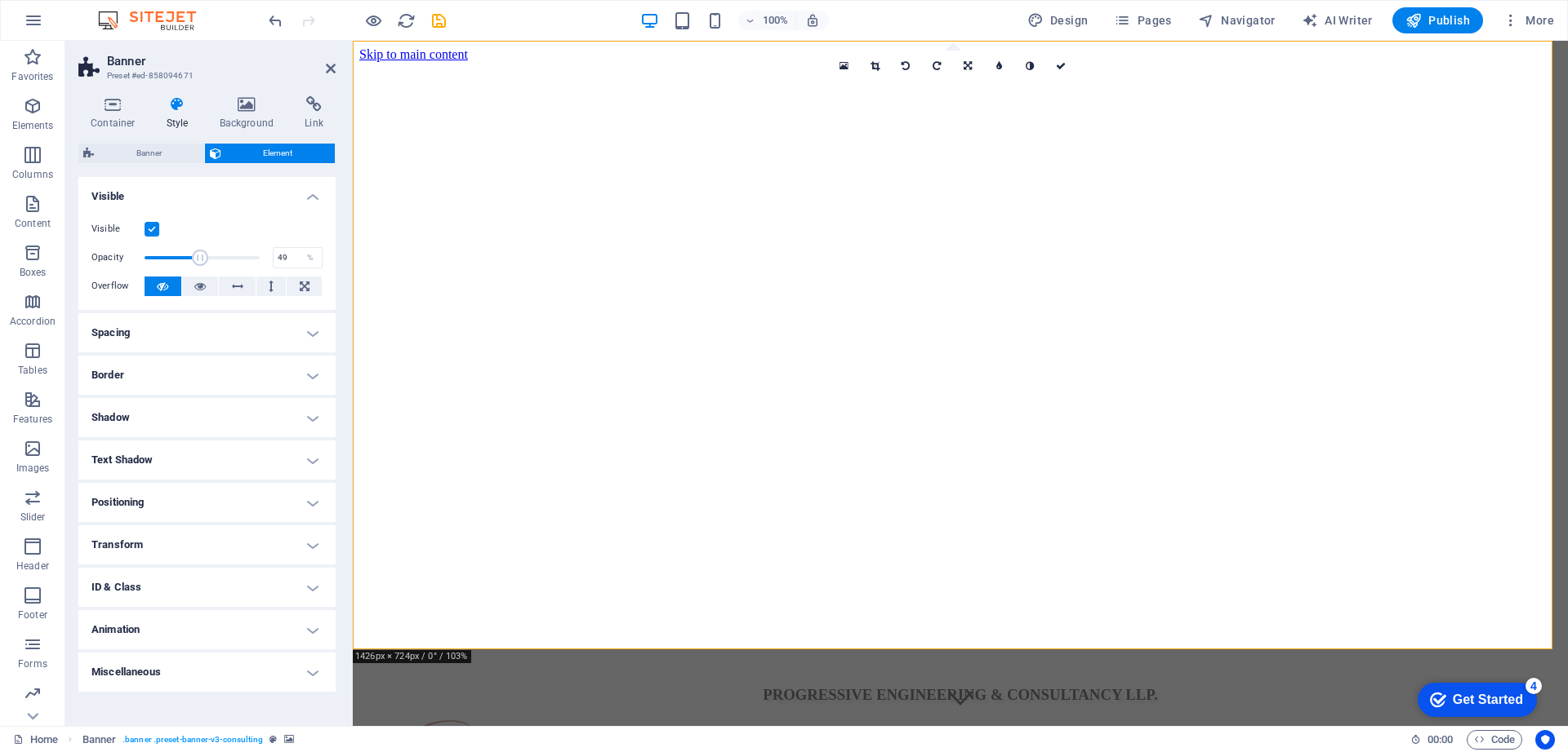
type input "93"
click at [251, 257] on span at bounding box center [202, 258] width 115 height 24
click at [153, 231] on label at bounding box center [152, 229] width 15 height 15
click at [0, 0] on input "Visible" at bounding box center [0, 0] width 0 height 0
click at [153, 231] on label at bounding box center [152, 229] width 15 height 15
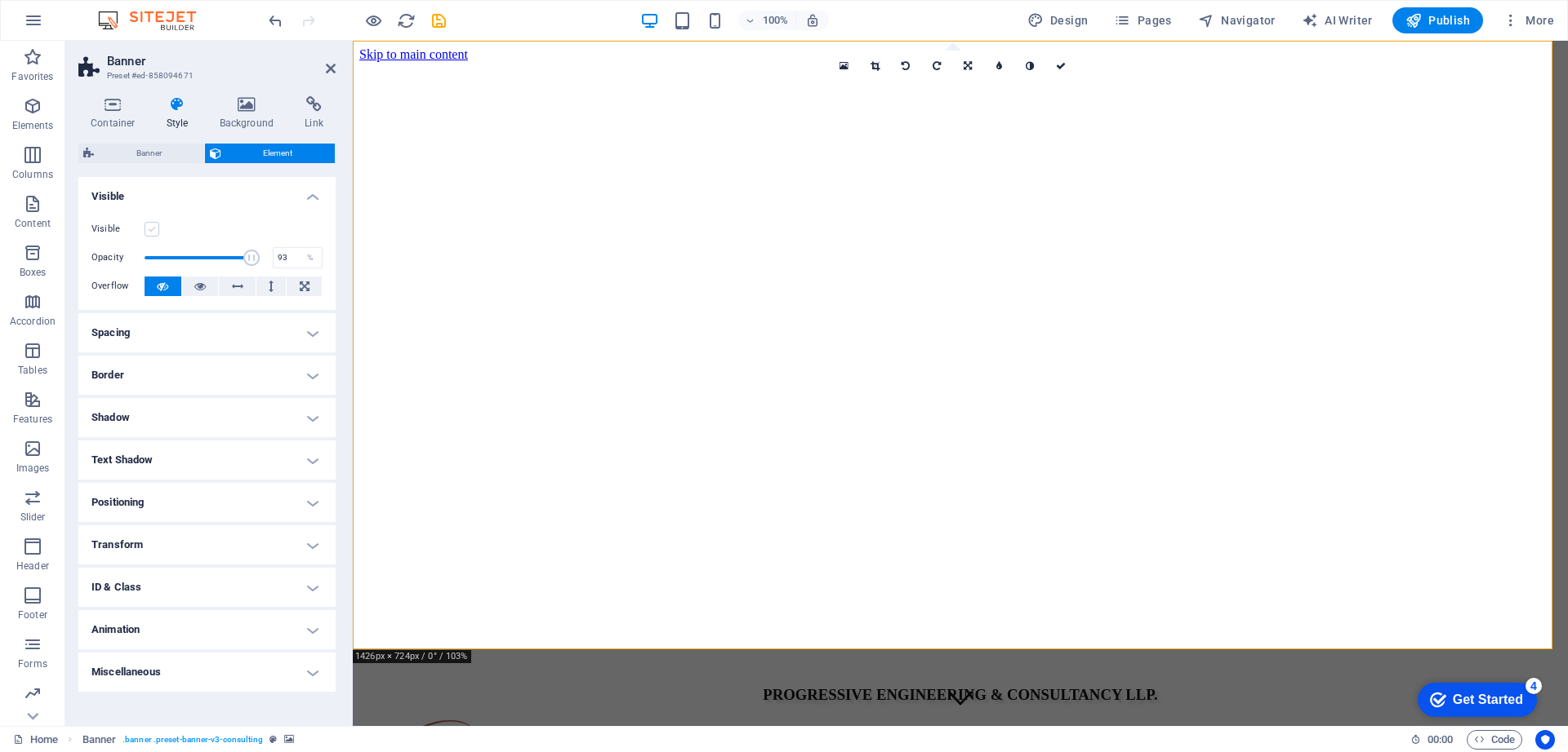
click at [0, 0] on input "Visible" at bounding box center [0, 0] width 0 height 0
click at [200, 288] on icon at bounding box center [199, 286] width 11 height 20
click at [164, 284] on icon at bounding box center [162, 286] width 11 height 20
click at [238, 289] on icon at bounding box center [237, 286] width 11 height 20
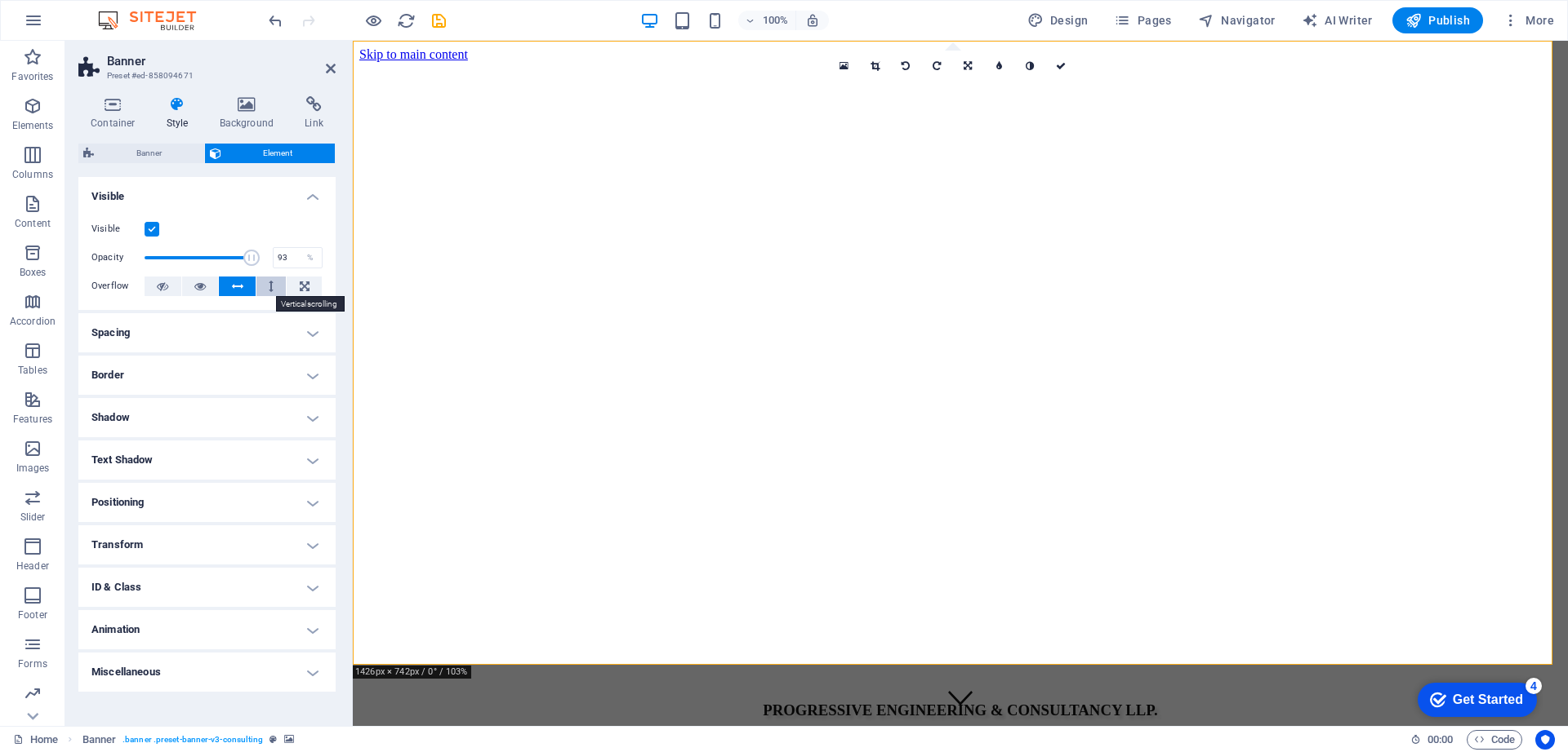
click at [273, 287] on icon at bounding box center [271, 286] width 5 height 20
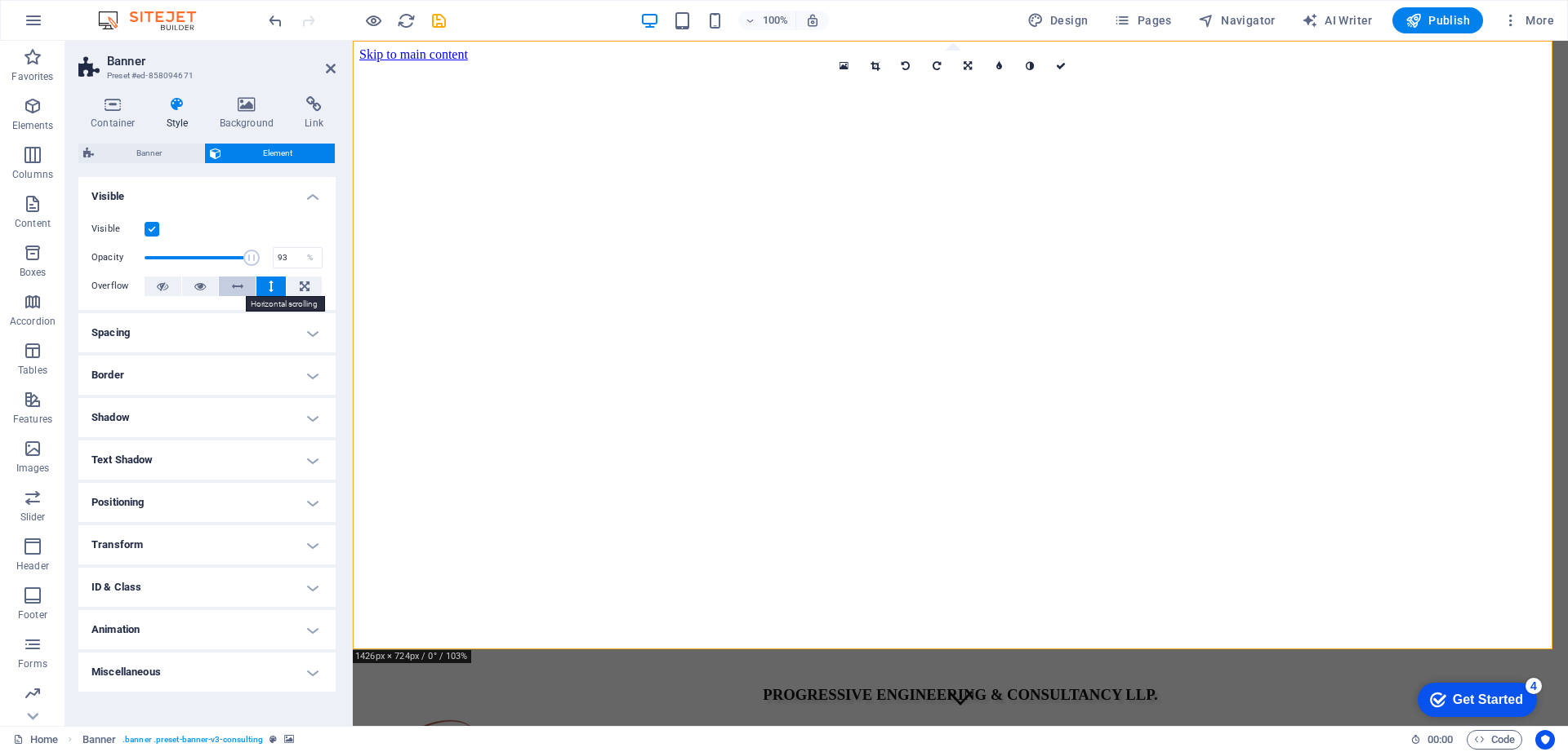
click at [242, 288] on icon at bounding box center [237, 286] width 11 height 20
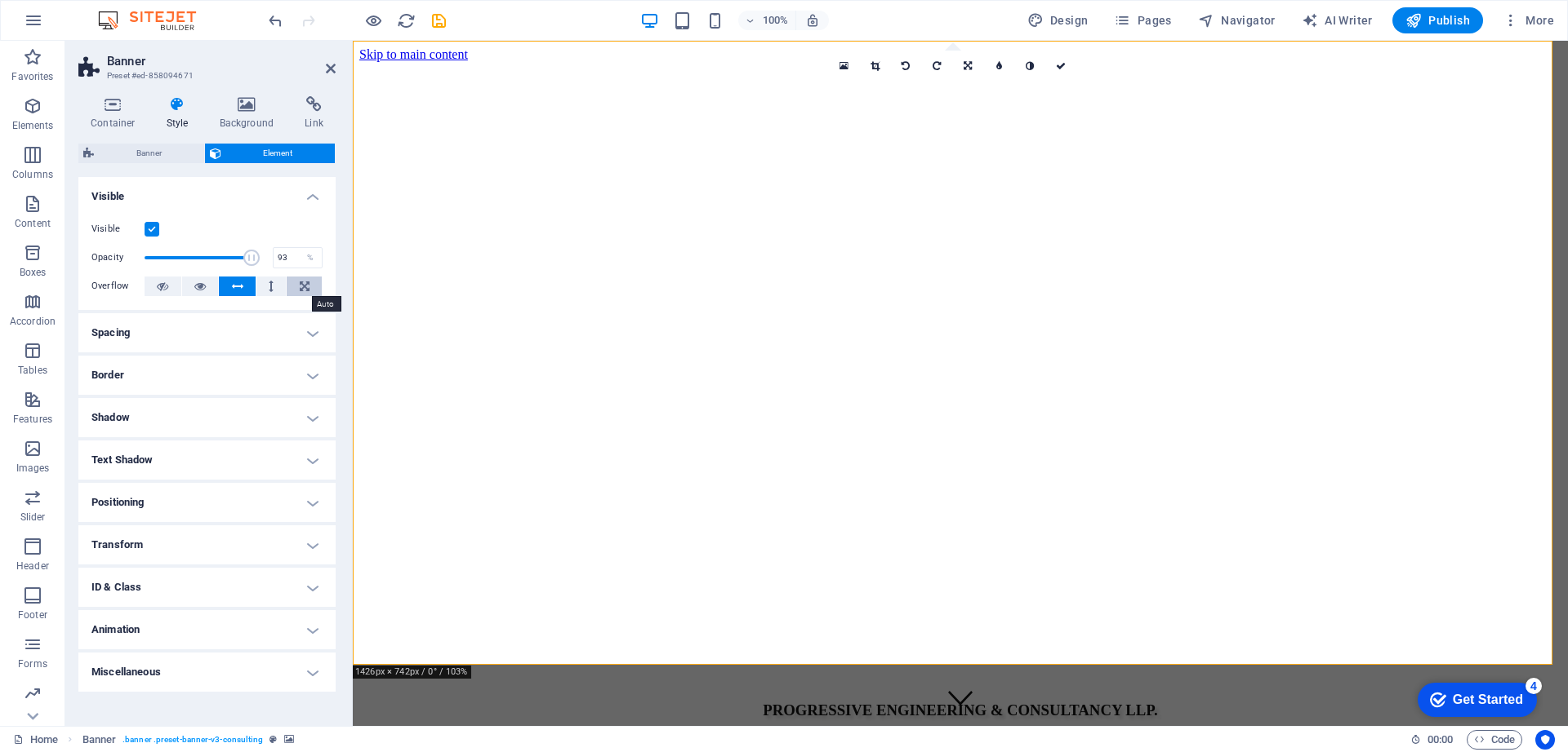
click at [303, 284] on icon at bounding box center [304, 286] width 10 height 20
click at [114, 106] on icon at bounding box center [113, 104] width 69 height 16
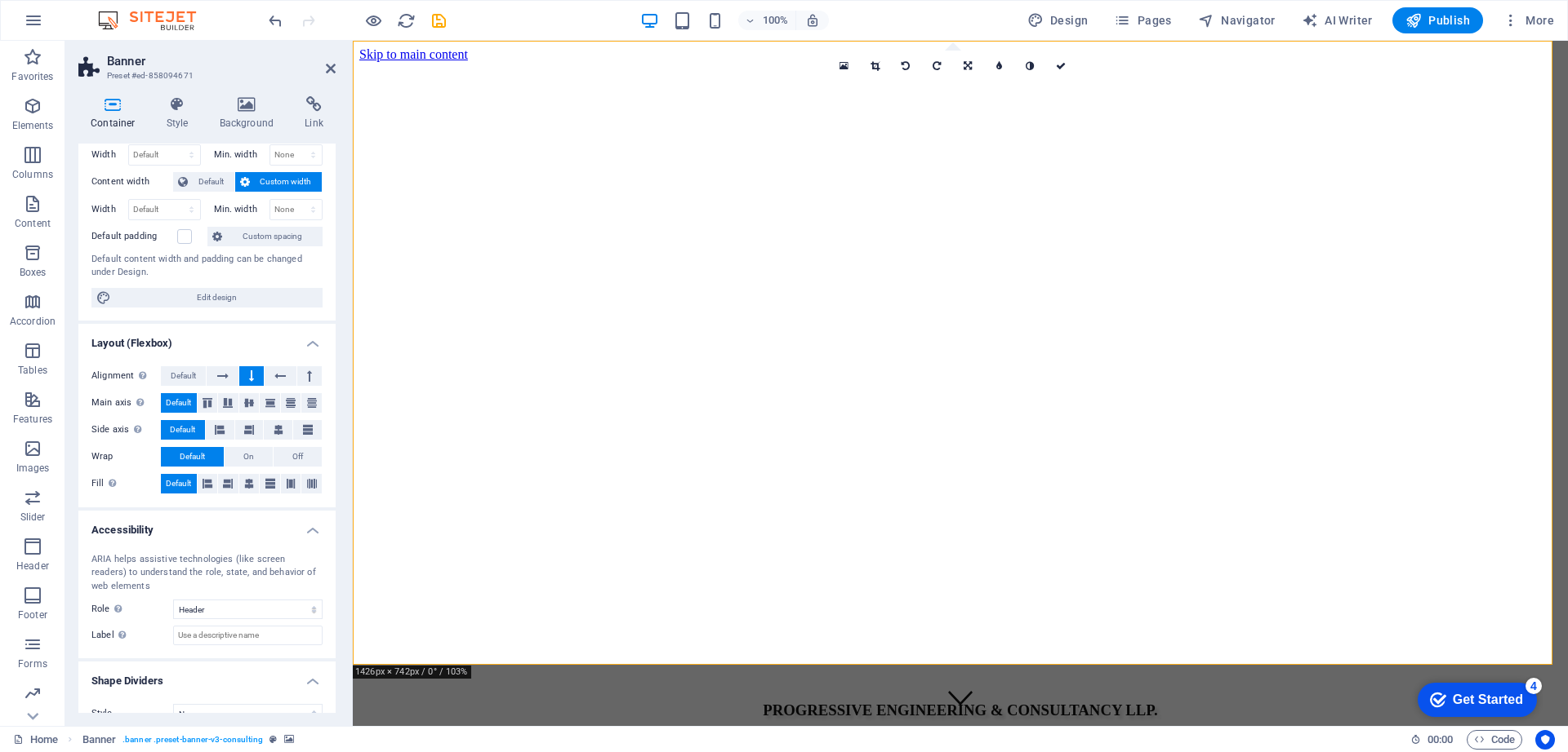
scroll to position [91, 0]
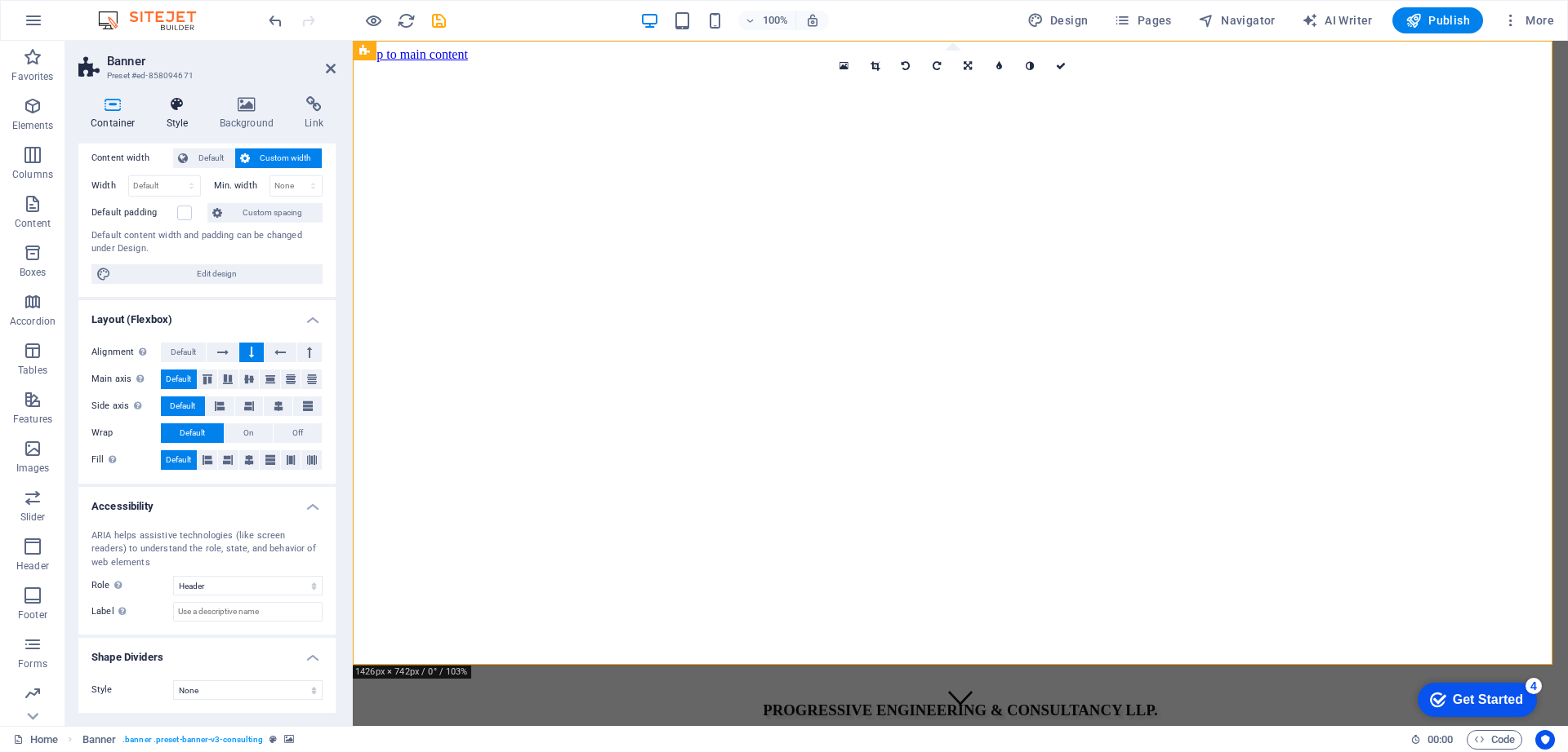
click at [171, 111] on icon at bounding box center [177, 104] width 47 height 16
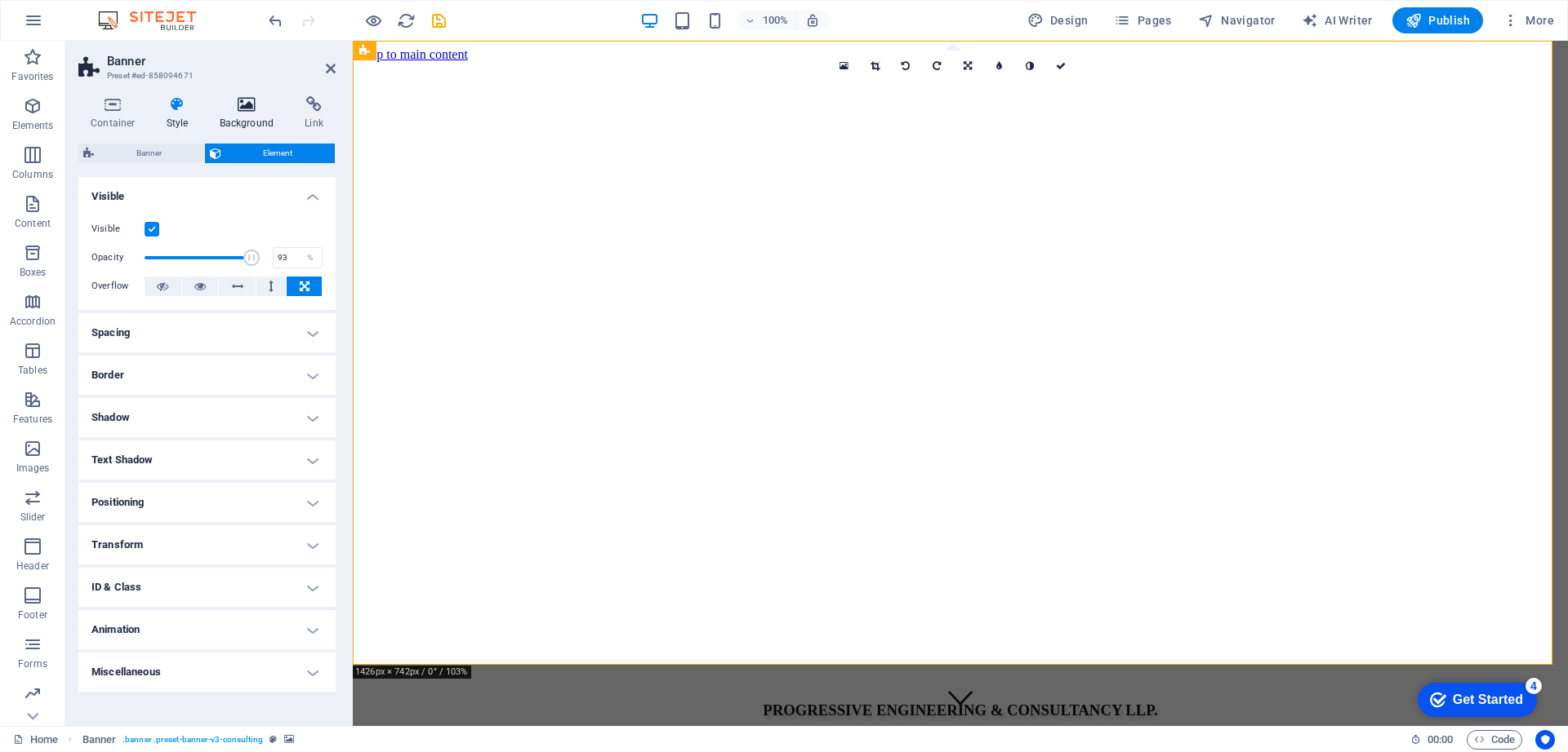
click at [239, 110] on icon at bounding box center [247, 104] width 79 height 16
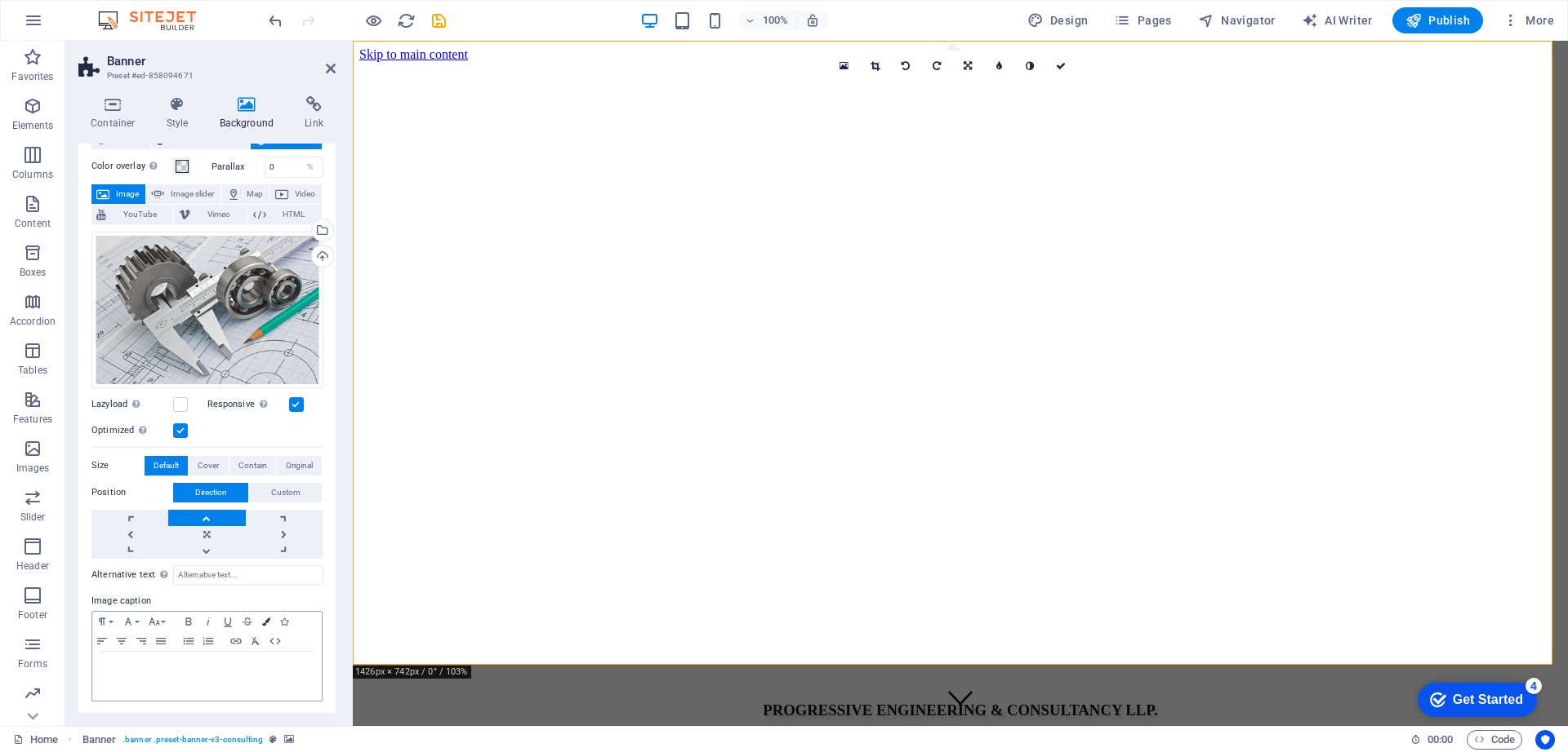
scroll to position [0, 0]
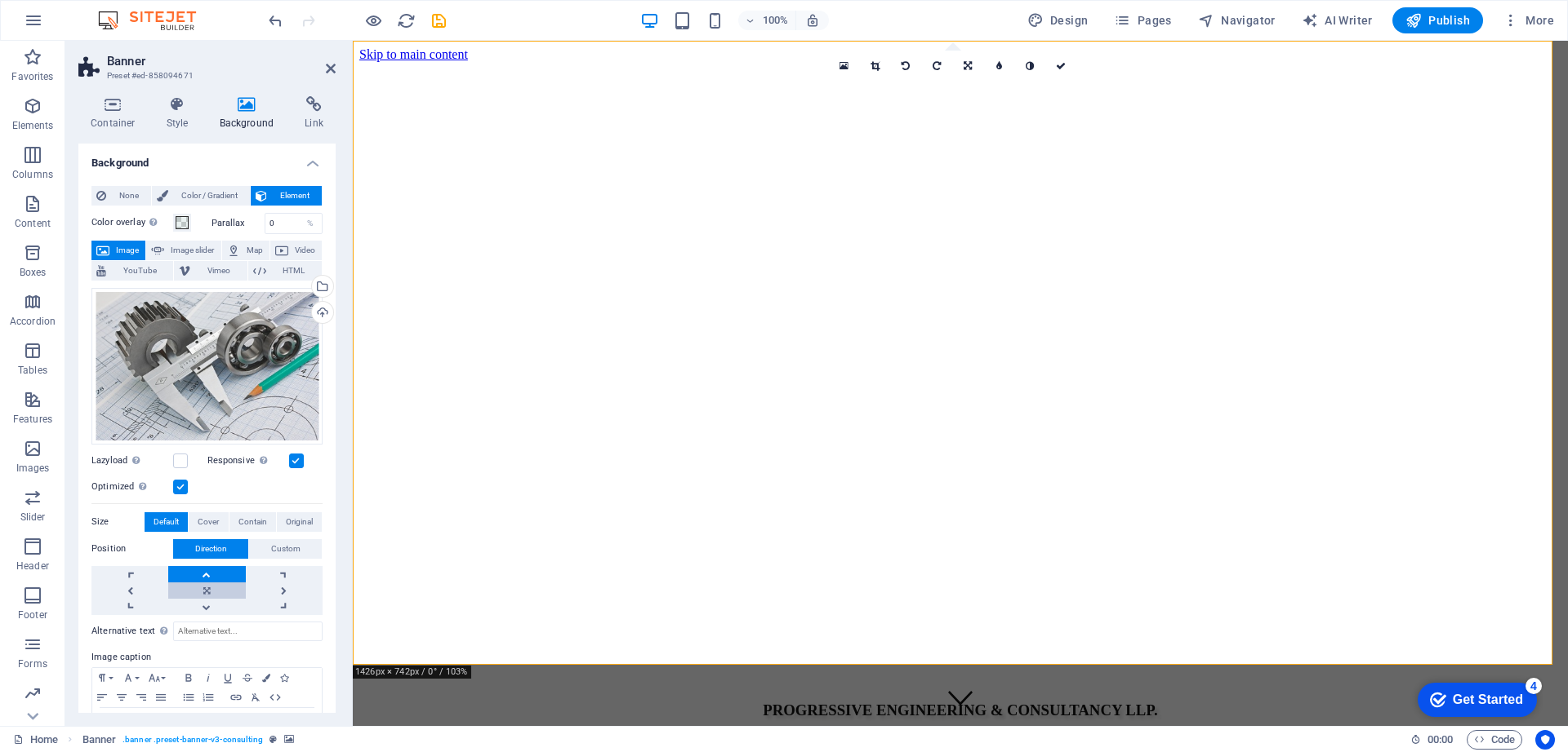
click at [207, 590] on link at bounding box center [206, 590] width 77 height 16
click at [205, 571] on link at bounding box center [206, 574] width 77 height 16
click at [128, 570] on link at bounding box center [130, 574] width 77 height 16
click at [281, 570] on link at bounding box center [284, 574] width 77 height 16
click at [128, 587] on link at bounding box center [130, 590] width 77 height 16
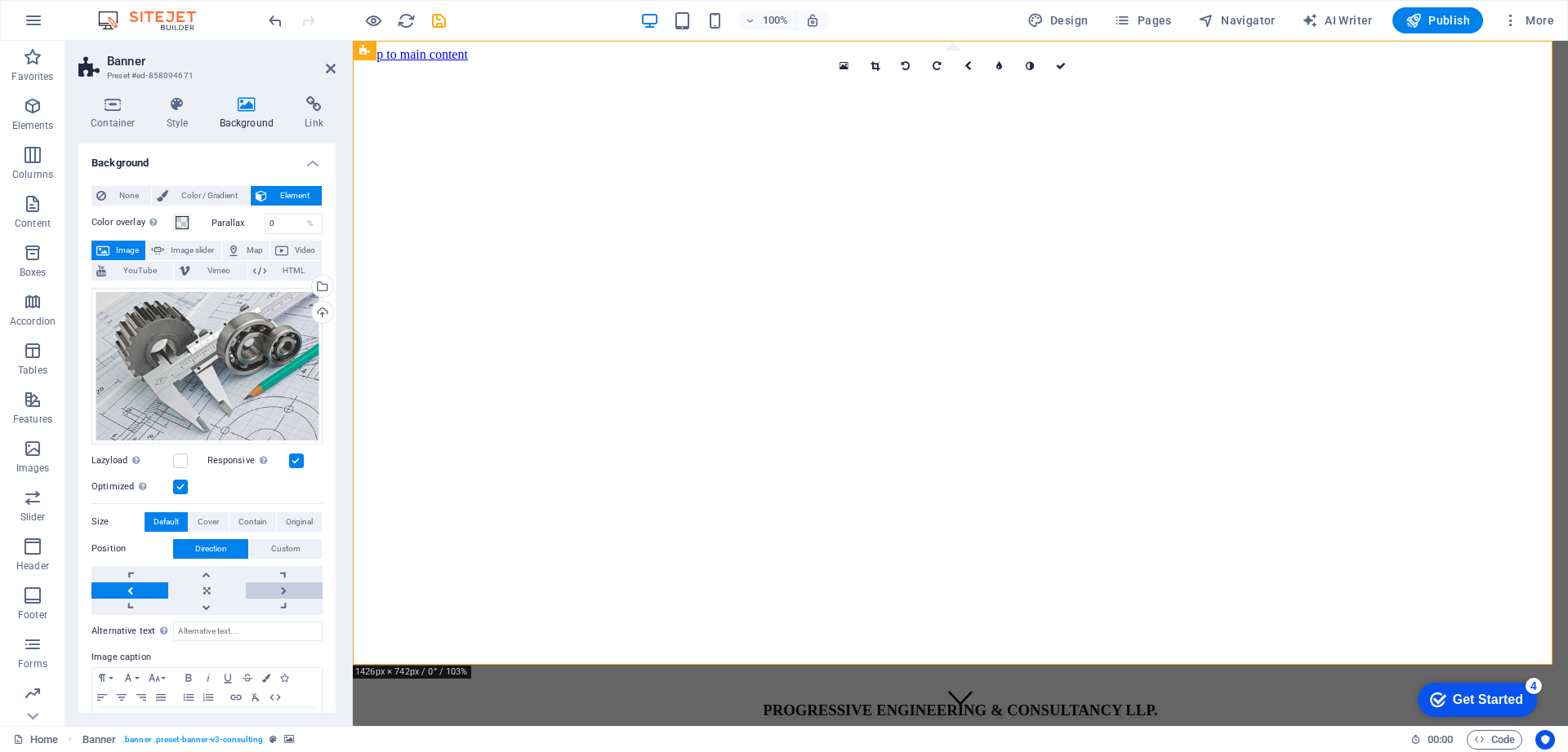
click at [280, 590] on link at bounding box center [284, 590] width 77 height 16
click at [130, 583] on link at bounding box center [130, 590] width 77 height 16
click at [128, 601] on link at bounding box center [130, 607] width 77 height 16
click at [279, 601] on link at bounding box center [284, 607] width 77 height 16
click at [203, 603] on link at bounding box center [206, 607] width 77 height 16
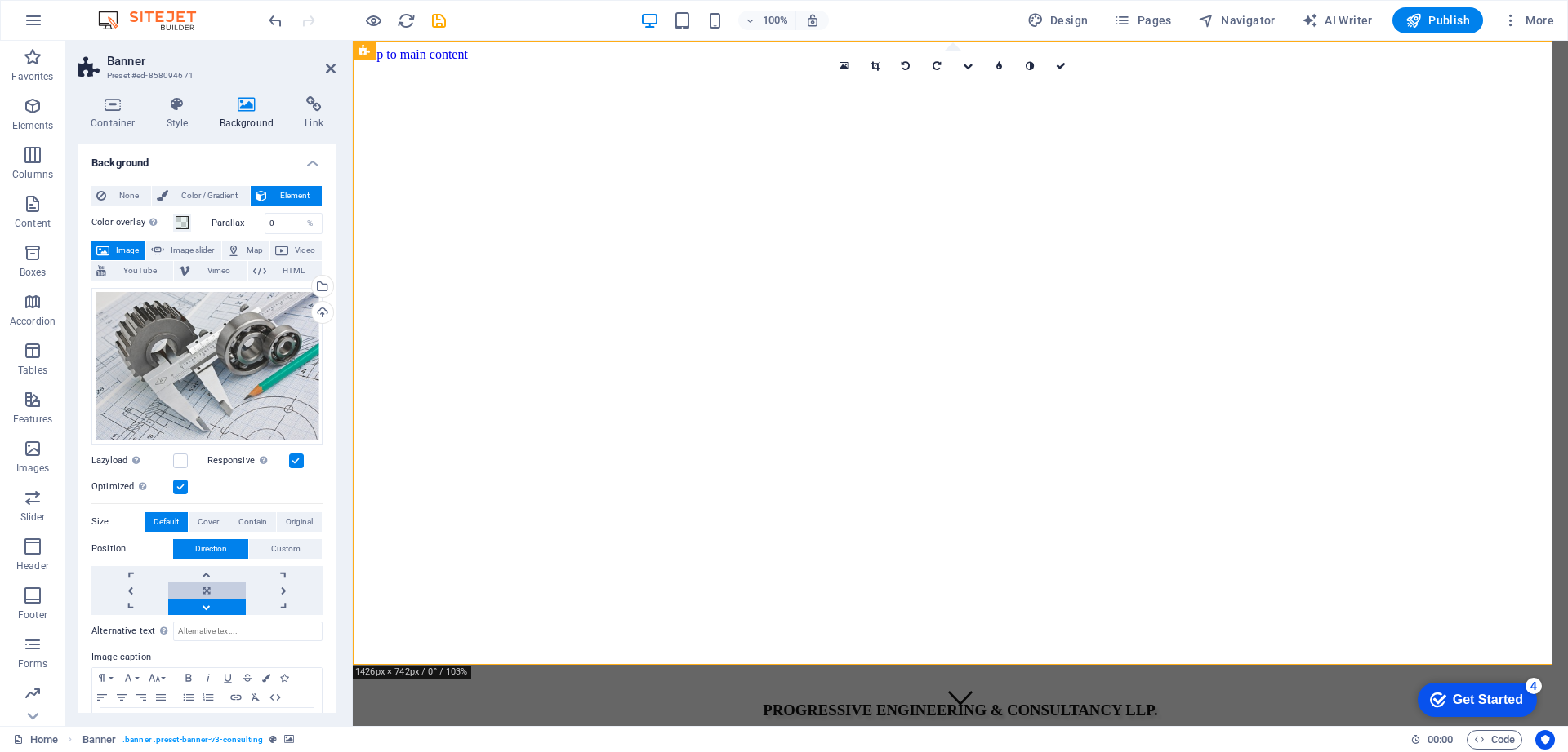
click at [205, 588] on link at bounding box center [206, 590] width 77 height 16
click at [204, 607] on link at bounding box center [206, 607] width 77 height 16
click at [206, 585] on link at bounding box center [206, 590] width 77 height 16
click at [208, 572] on link at bounding box center [206, 574] width 77 height 16
click at [206, 588] on link at bounding box center [206, 590] width 77 height 16
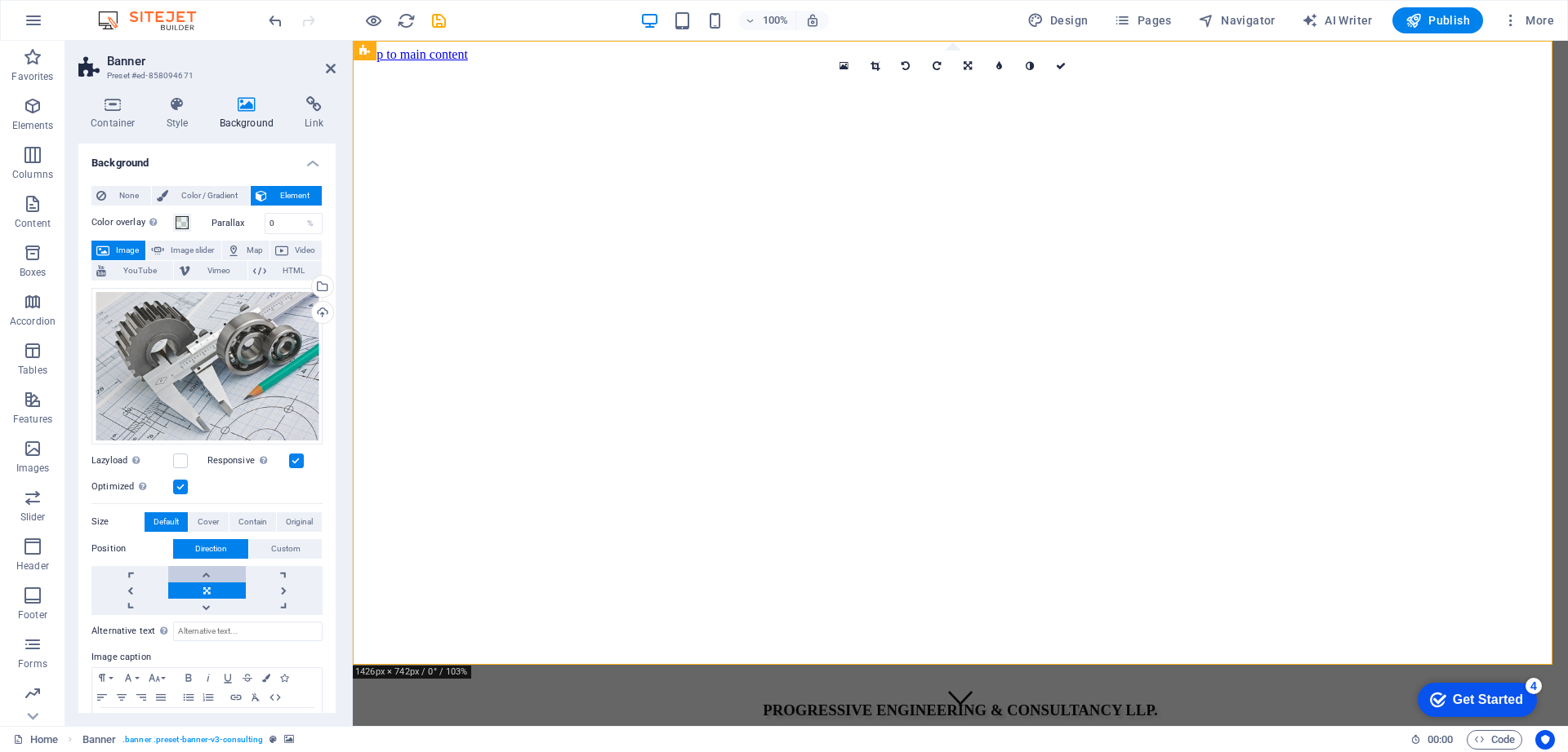
click at [207, 569] on link at bounding box center [206, 574] width 77 height 16
click at [280, 27] on icon "undo" at bounding box center [275, 21] width 19 height 19
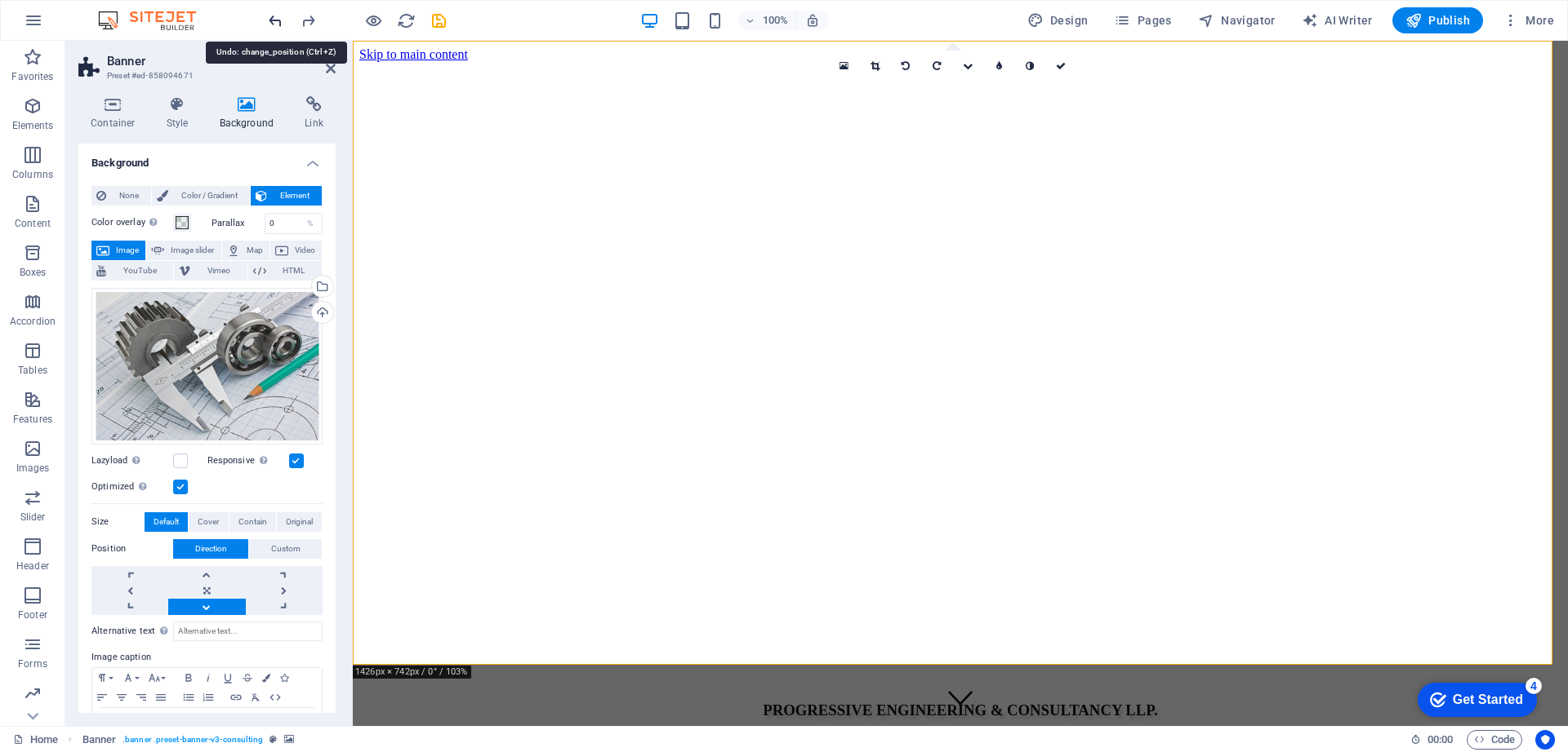
click at [280, 27] on icon "undo" at bounding box center [275, 21] width 19 height 19
click at [273, 22] on icon "undo" at bounding box center [275, 21] width 19 height 19
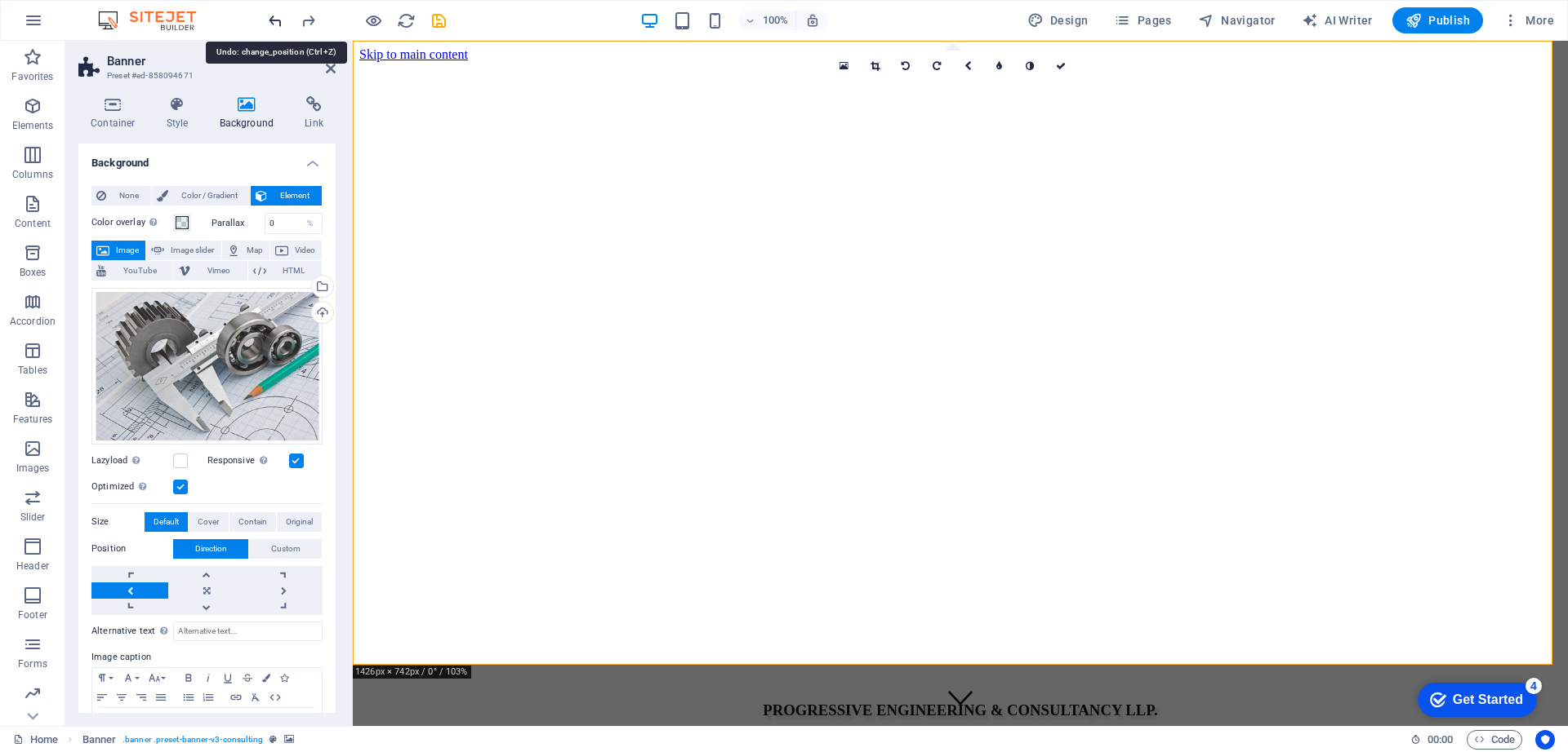
click at [270, 16] on icon "undo" at bounding box center [275, 21] width 19 height 19
click at [272, 22] on icon "undo" at bounding box center [275, 21] width 19 height 19
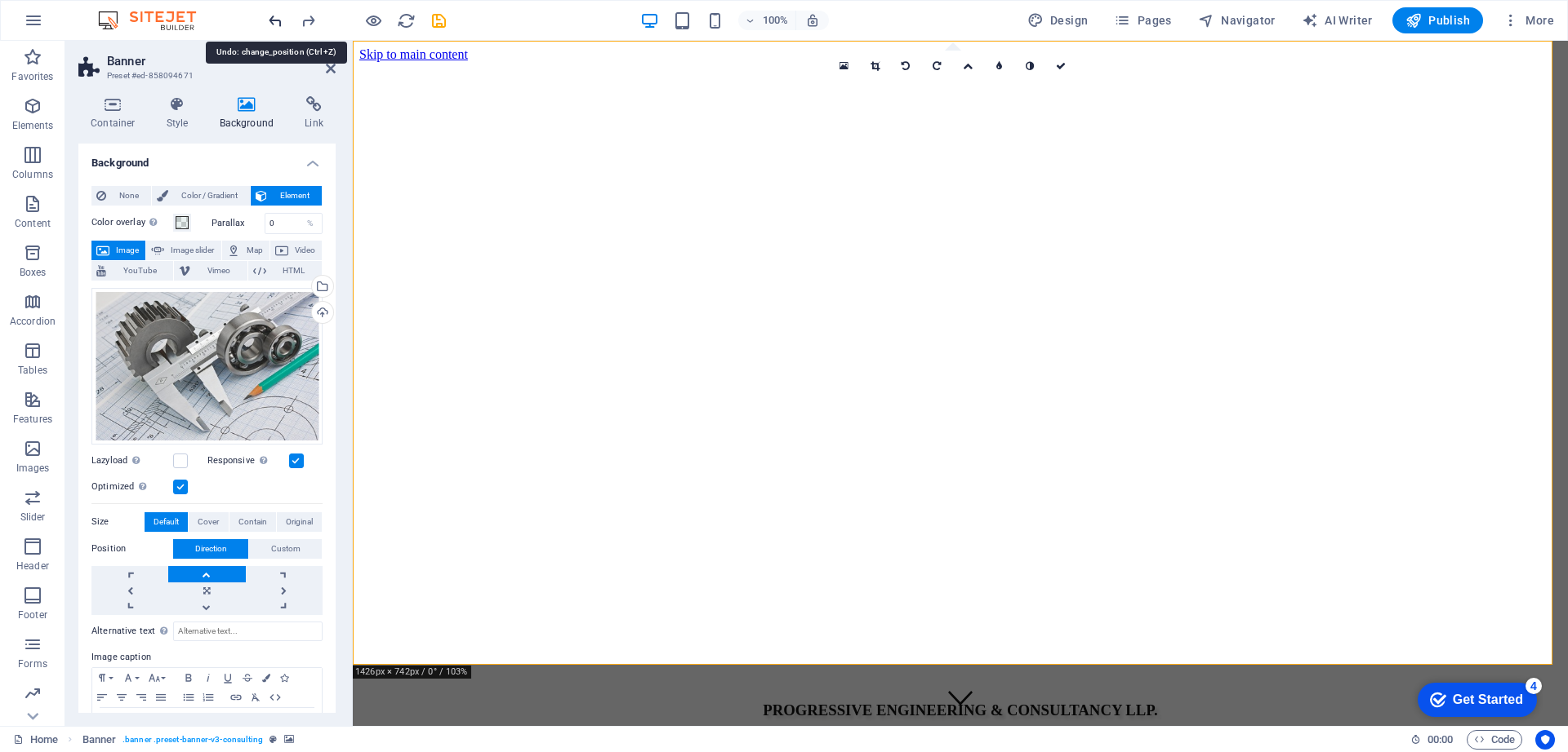
click at [272, 22] on icon "undo" at bounding box center [275, 21] width 19 height 19
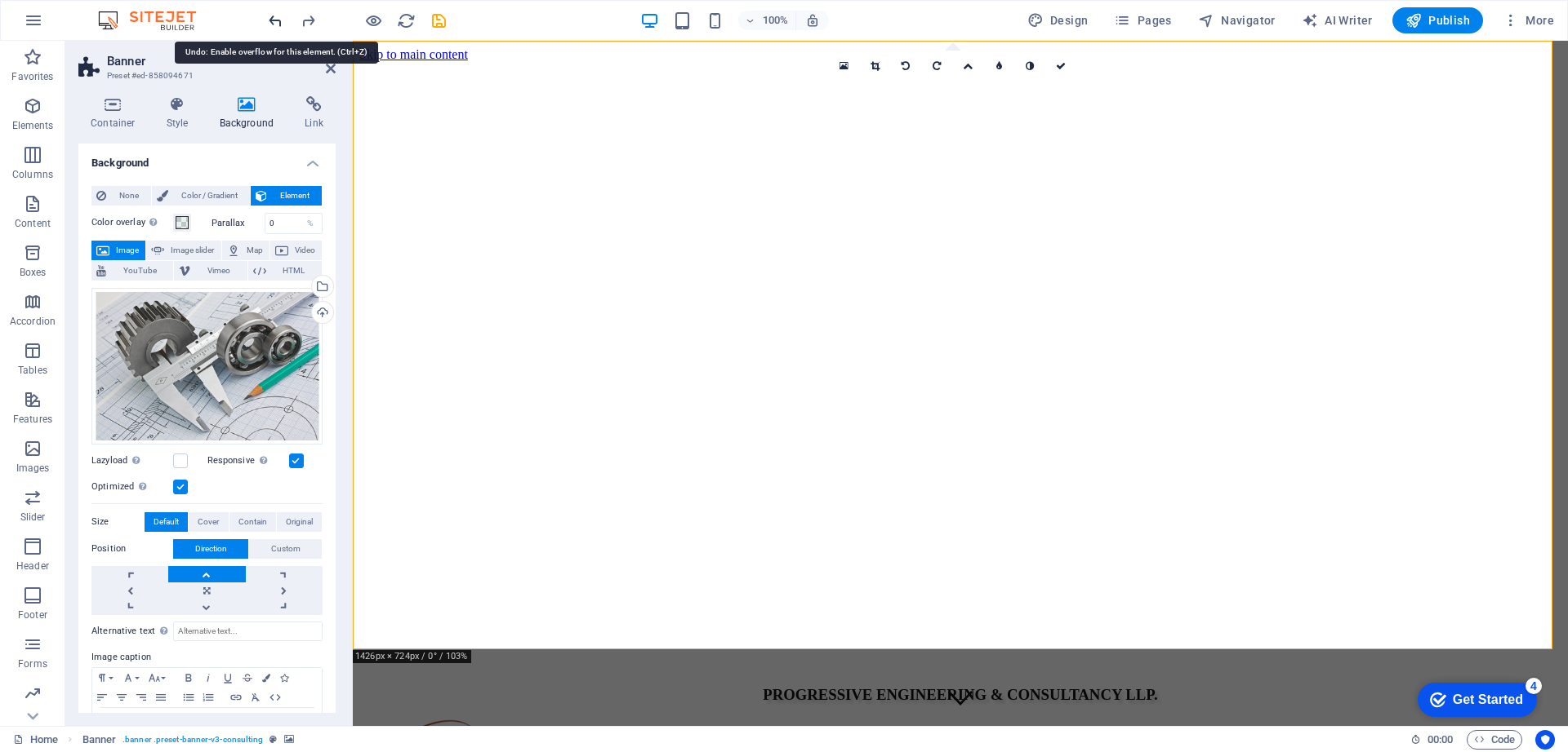
click at [272, 22] on icon "undo" at bounding box center [275, 21] width 19 height 19
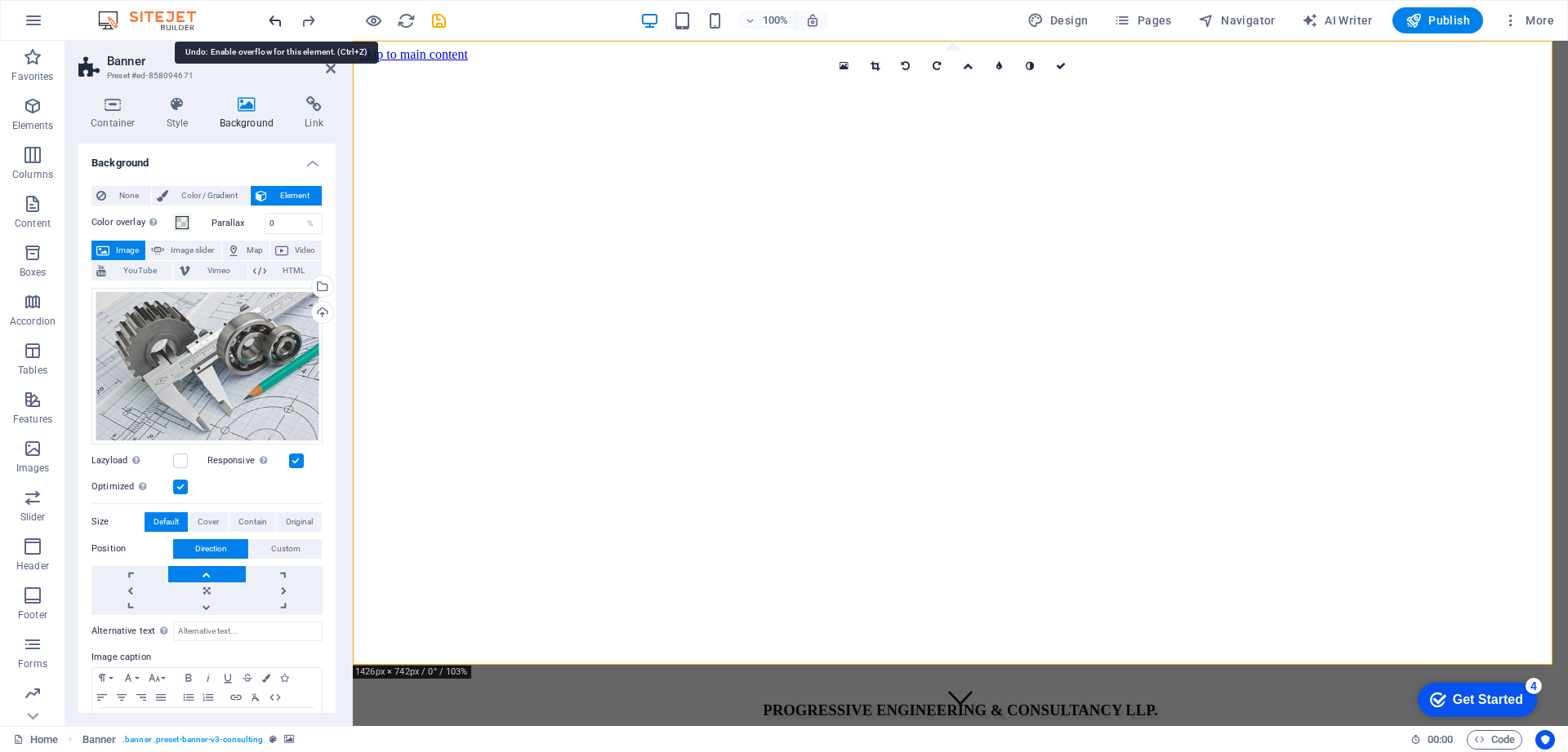
click at [275, 22] on icon "undo" at bounding box center [275, 21] width 19 height 19
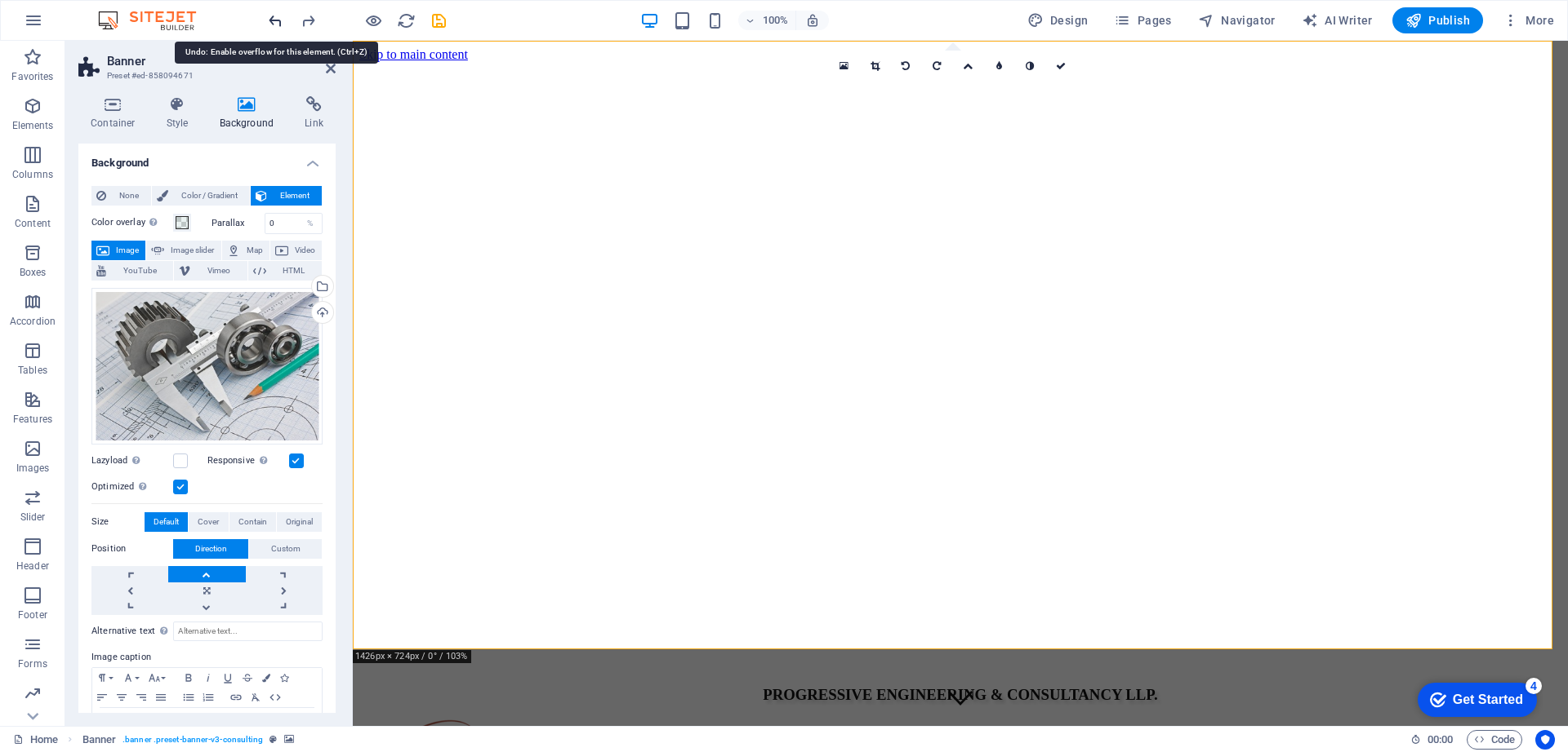
click at [276, 22] on icon "undo" at bounding box center [275, 21] width 19 height 19
click at [281, 19] on icon "undo" at bounding box center [275, 21] width 19 height 19
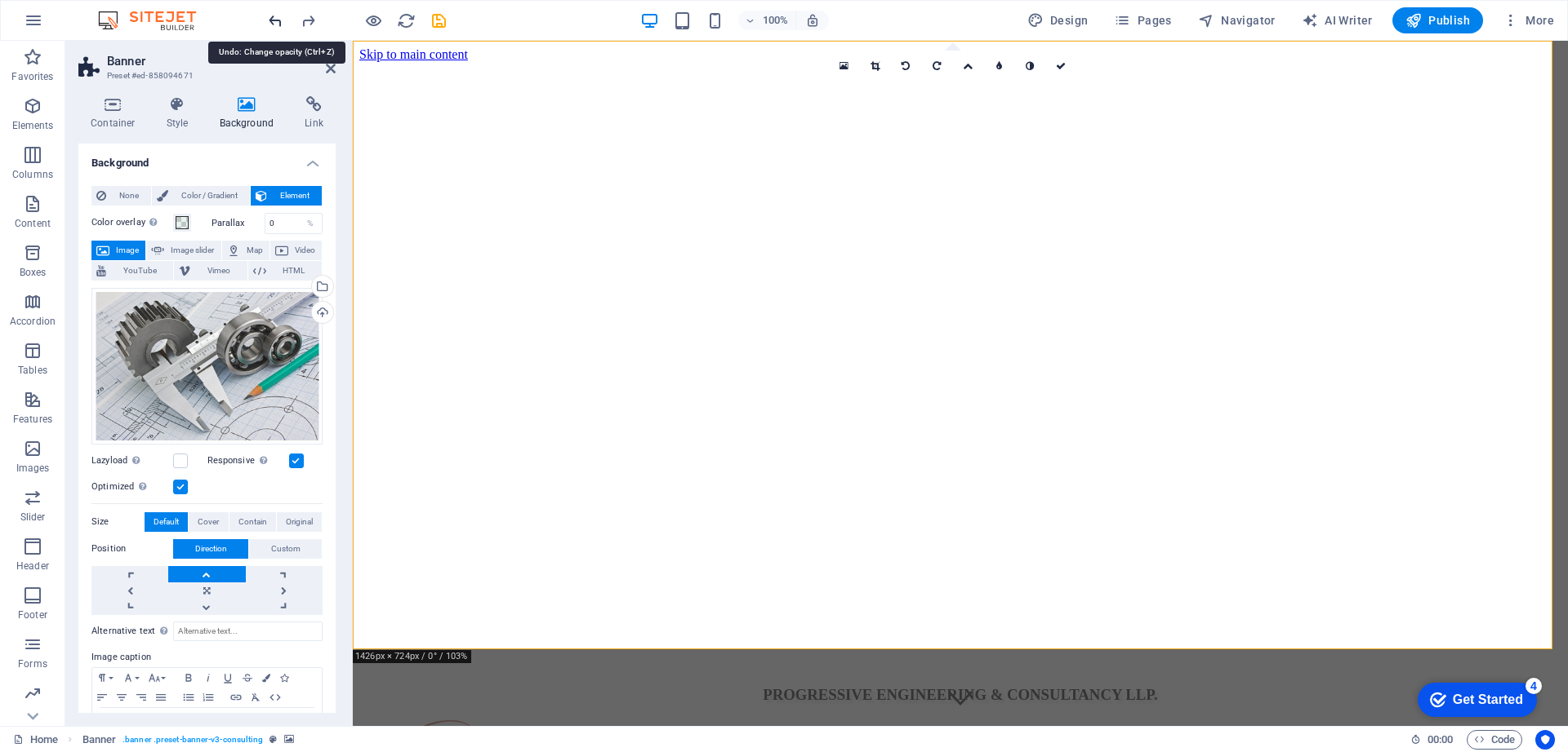
click at [281, 19] on icon "undo" at bounding box center [275, 21] width 19 height 19
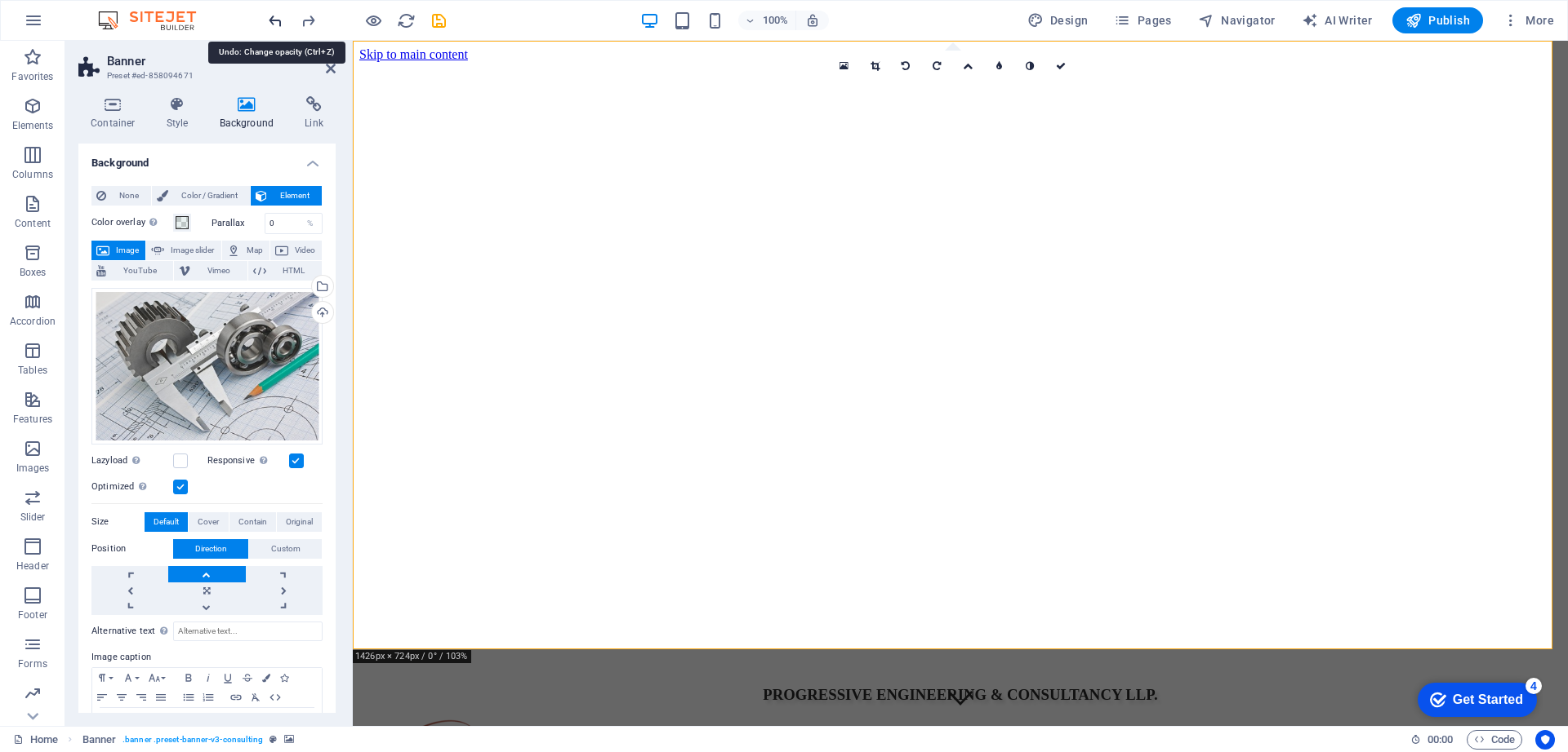
click at [281, 19] on icon "undo" at bounding box center [275, 21] width 19 height 19
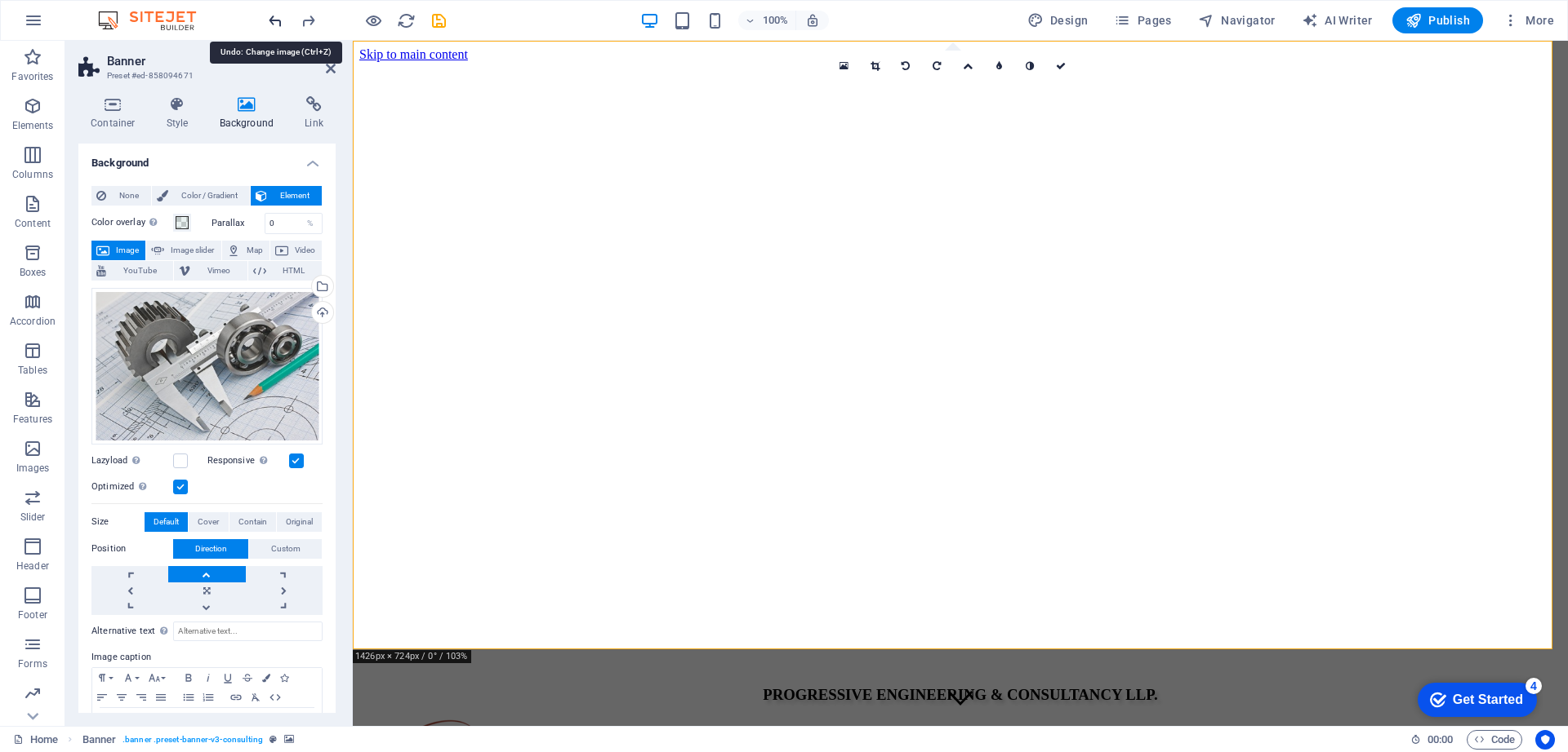
click at [281, 19] on icon "undo" at bounding box center [275, 21] width 19 height 19
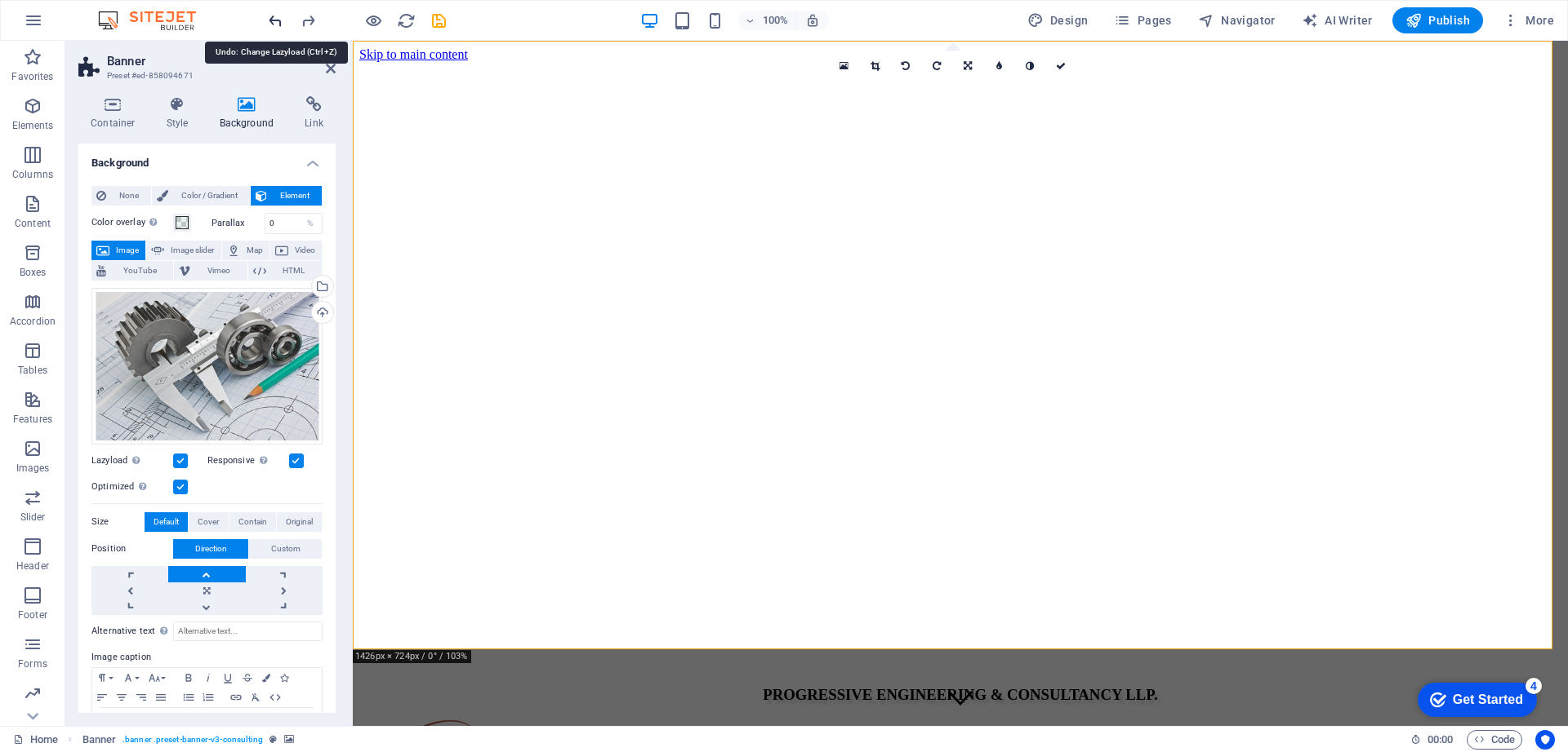
click at [278, 22] on icon "undo" at bounding box center [275, 21] width 19 height 19
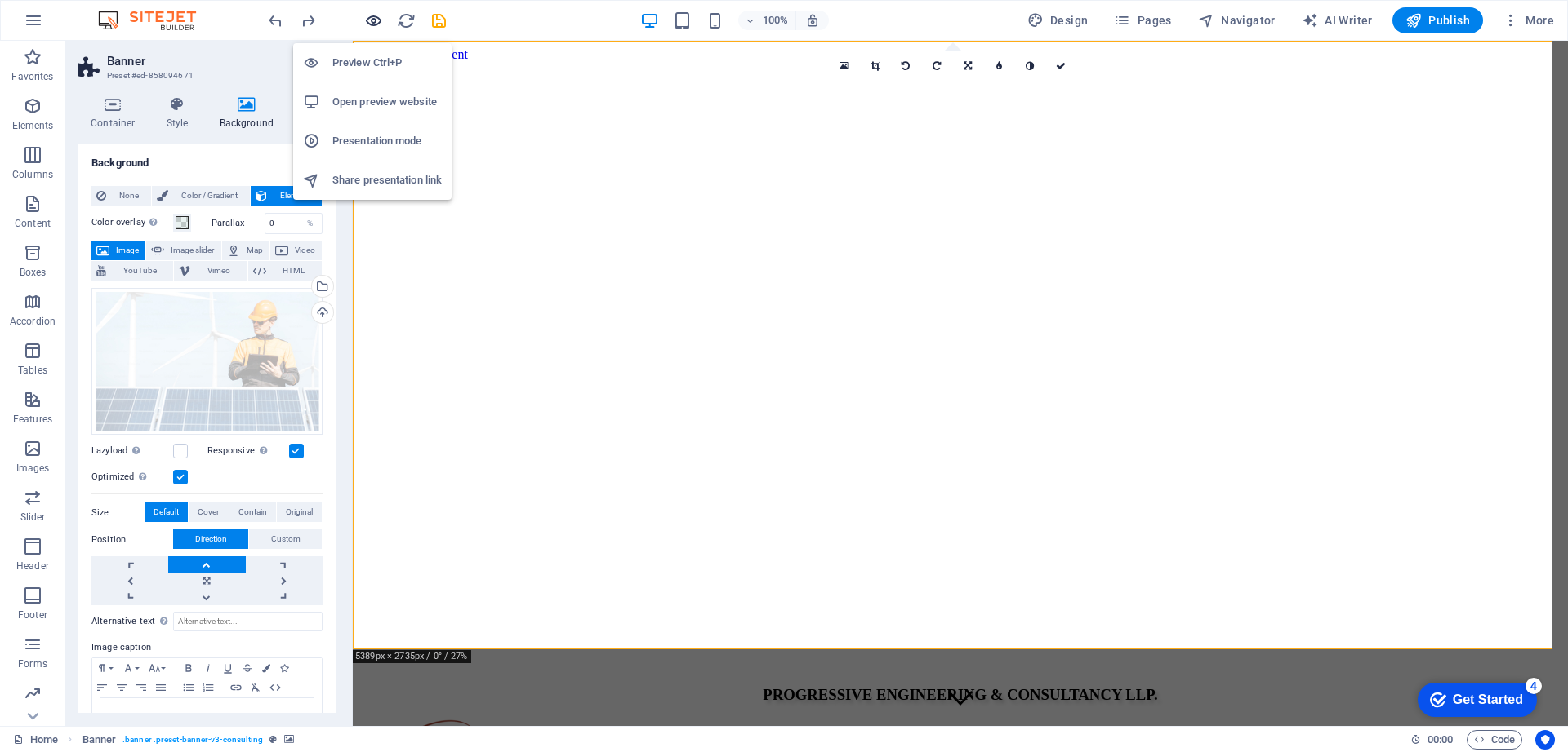
click at [374, 24] on icon "button" at bounding box center [374, 21] width 19 height 19
